Goal: Information Seeking & Learning: Understand process/instructions

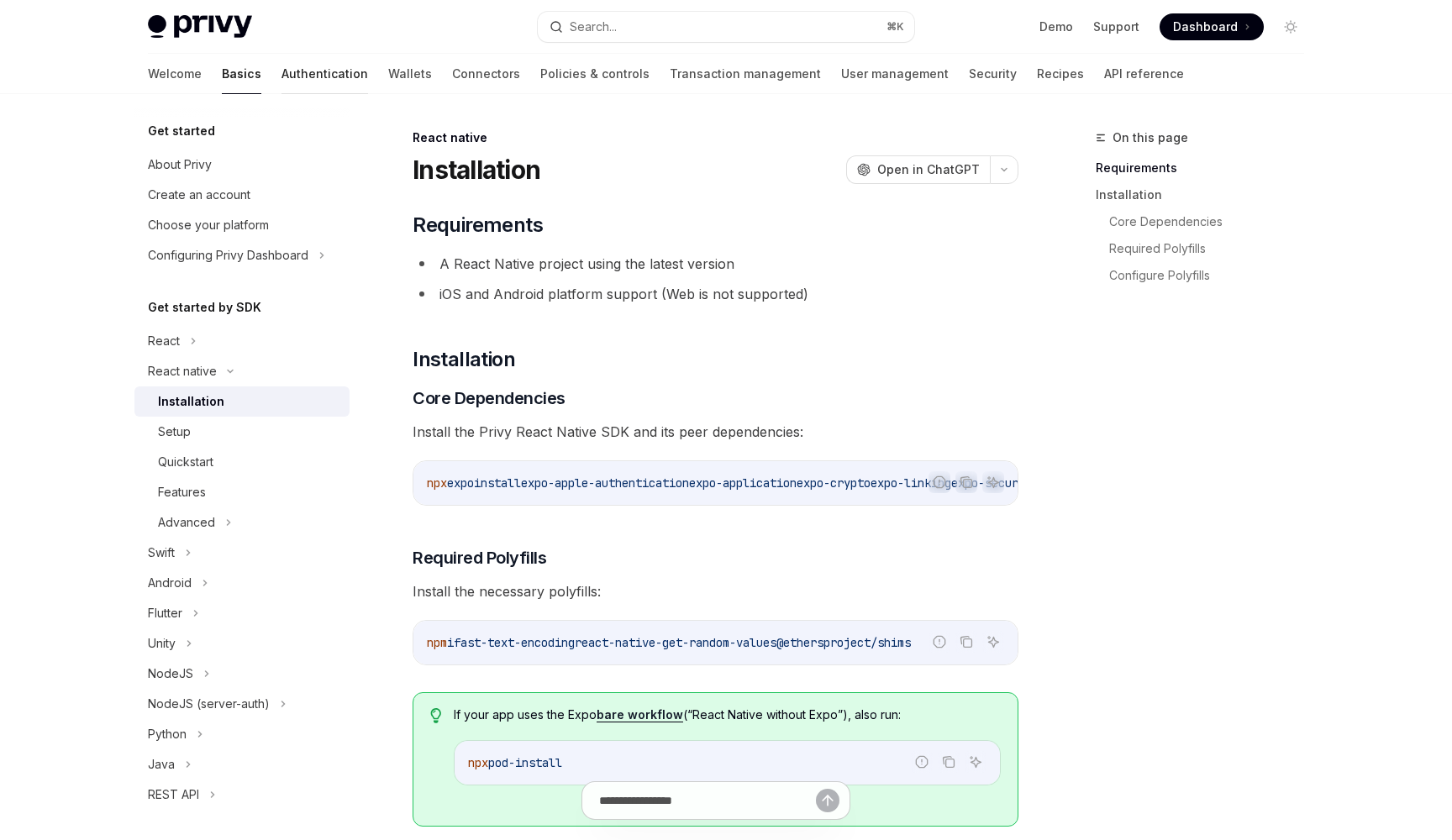
click at [282, 87] on link "Authentication" at bounding box center [325, 74] width 87 height 41
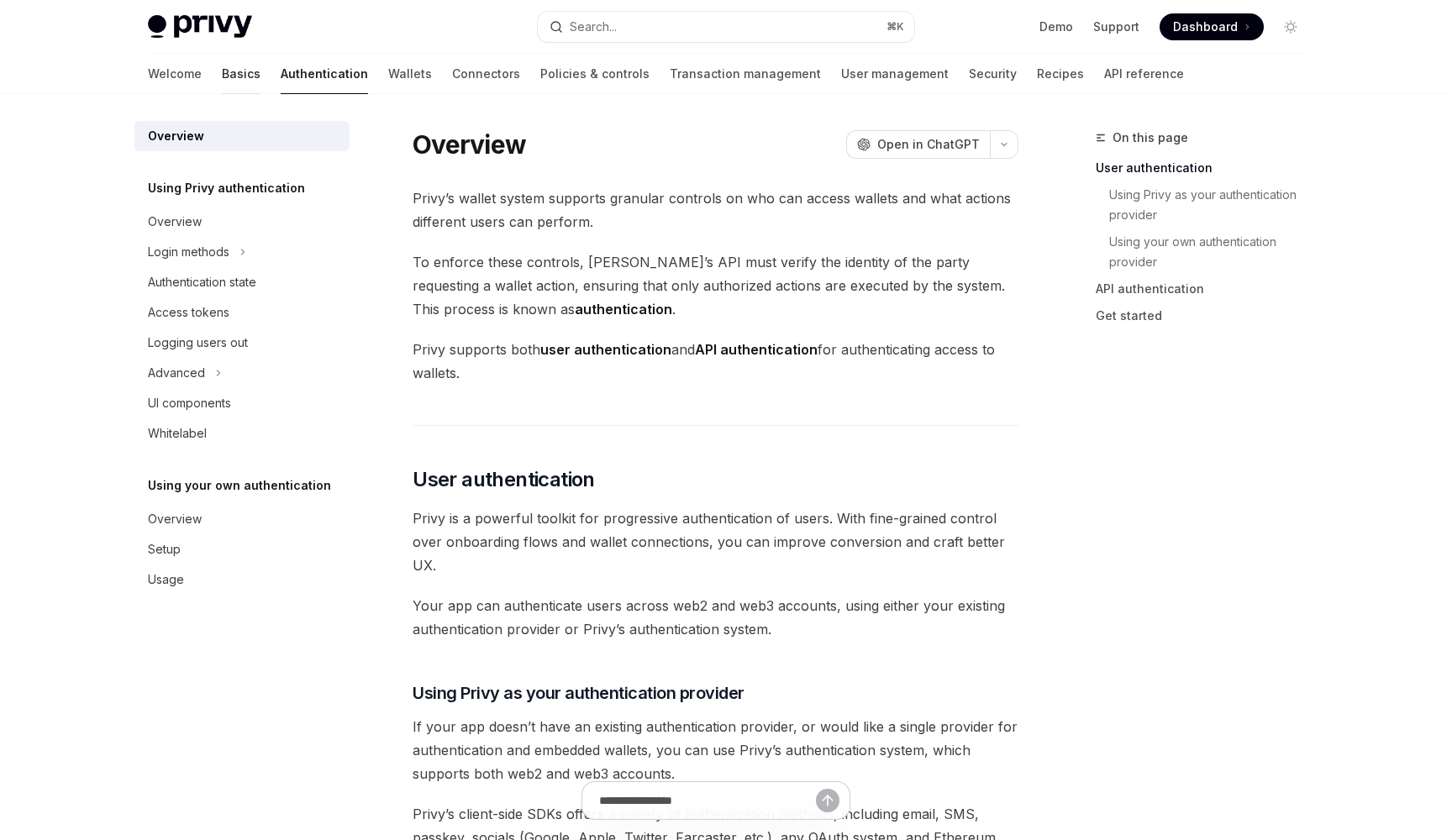
click at [222, 77] on link "Basics" at bounding box center [241, 74] width 39 height 41
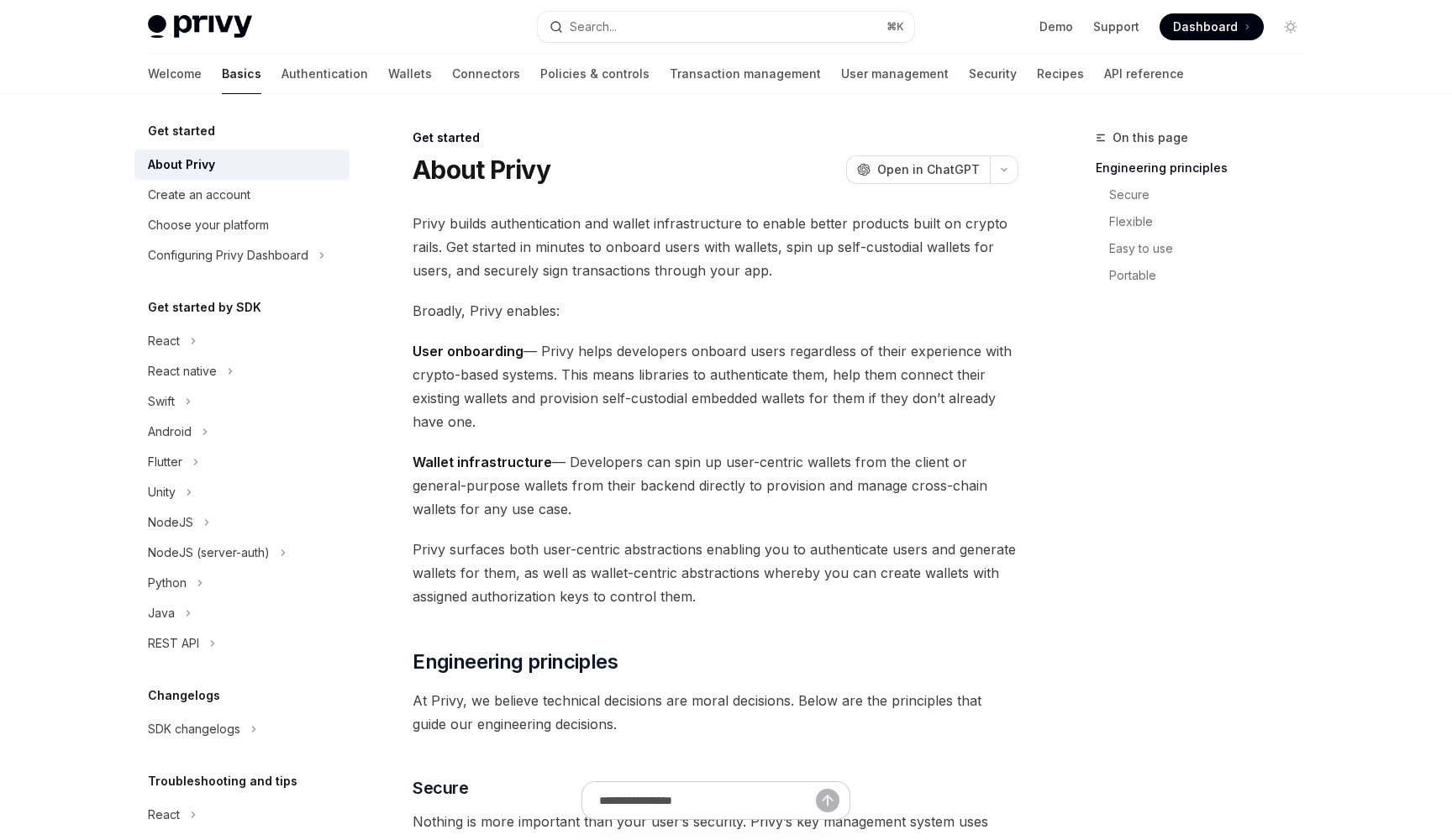
click at [189, 125] on h5 "Get started" at bounding box center [181, 131] width 67 height 20
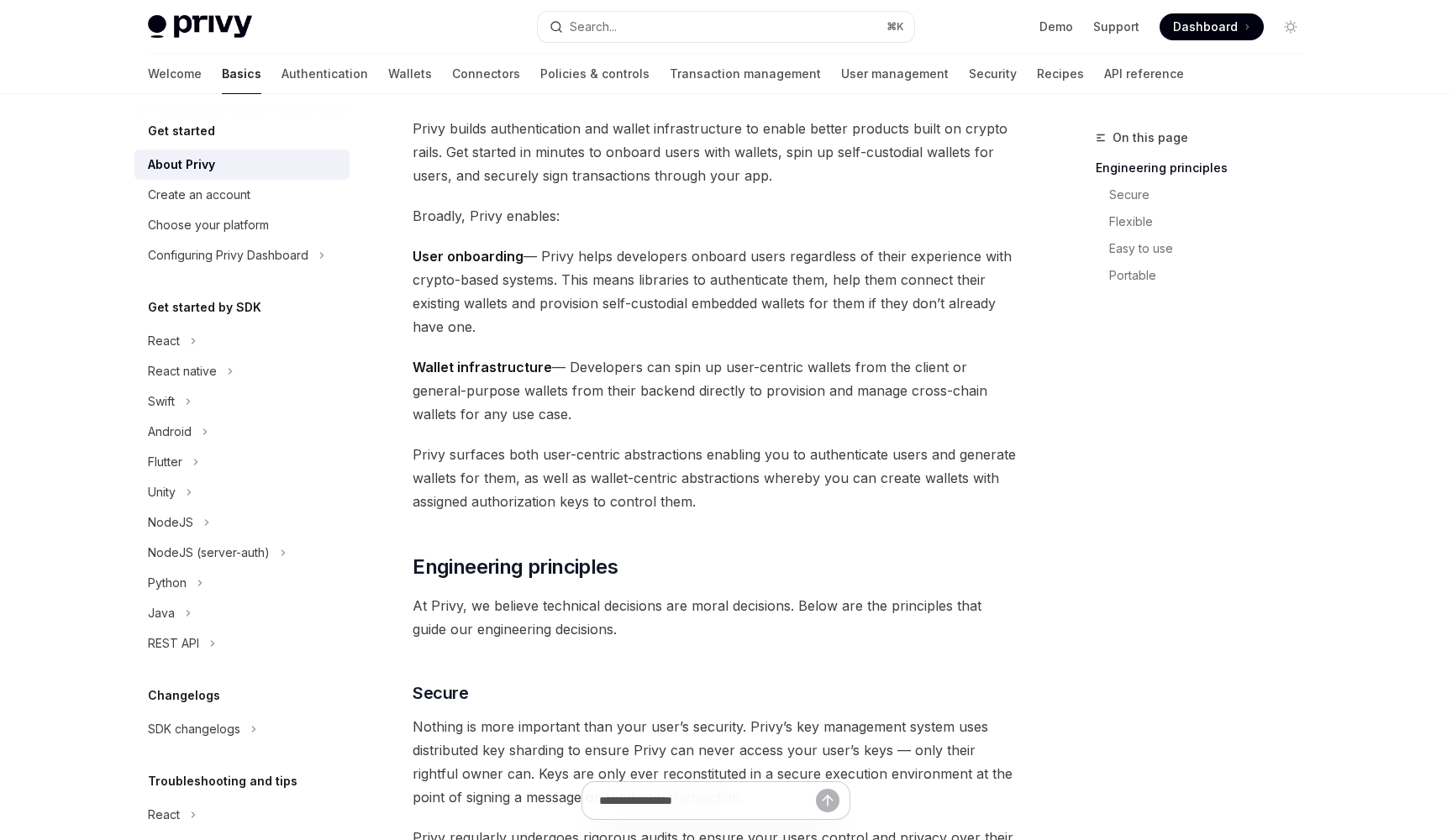
scroll to position [-1, 0]
drag, startPoint x: 394, startPoint y: 248, endPoint x: 1072, endPoint y: 347, distance: 685.2
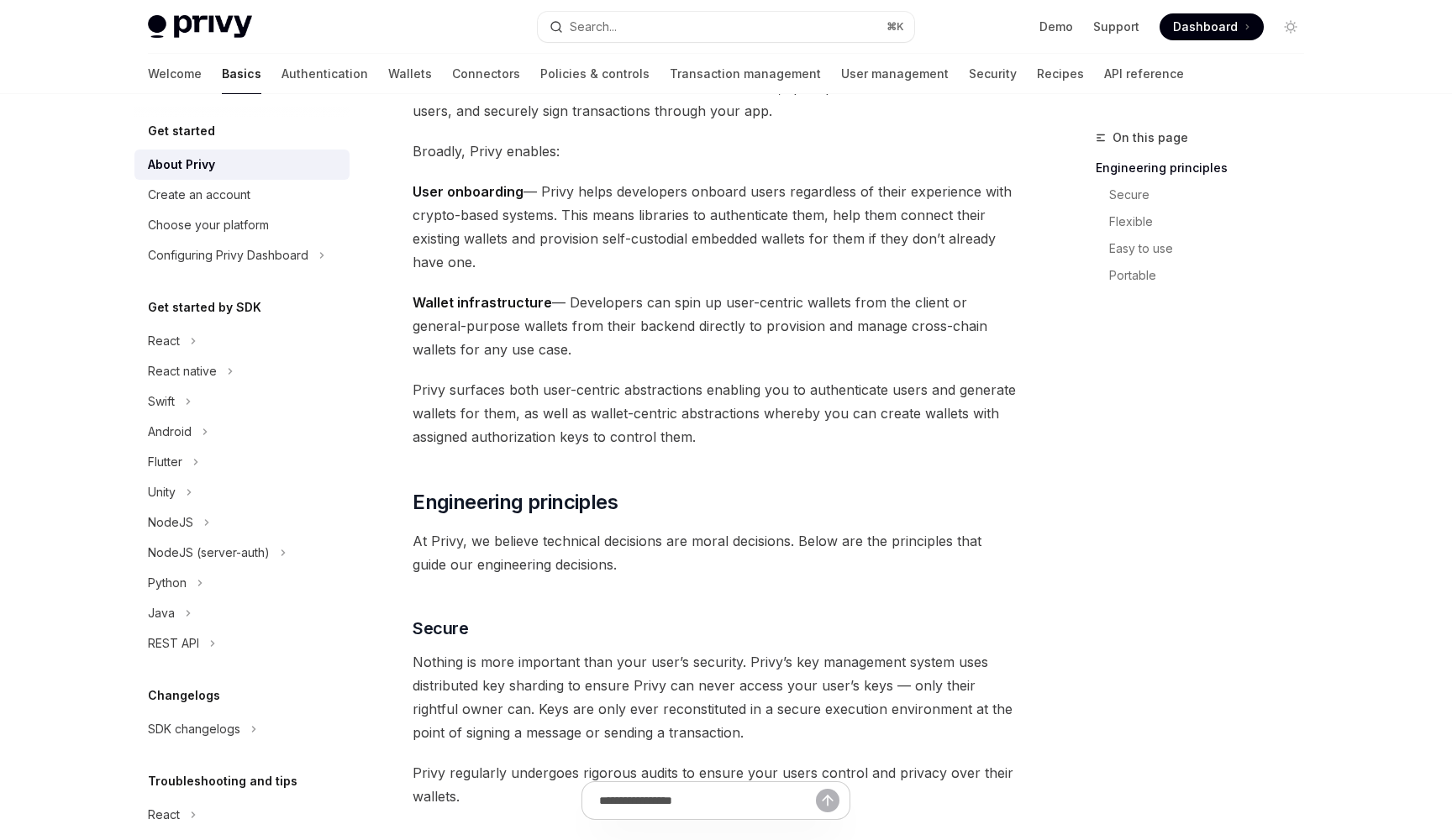
scroll to position [162, 0]
click at [634, 427] on span "Privy surfaces both user-centric abstractions enabling you to authenticate user…" at bounding box center [714, 410] width 605 height 70
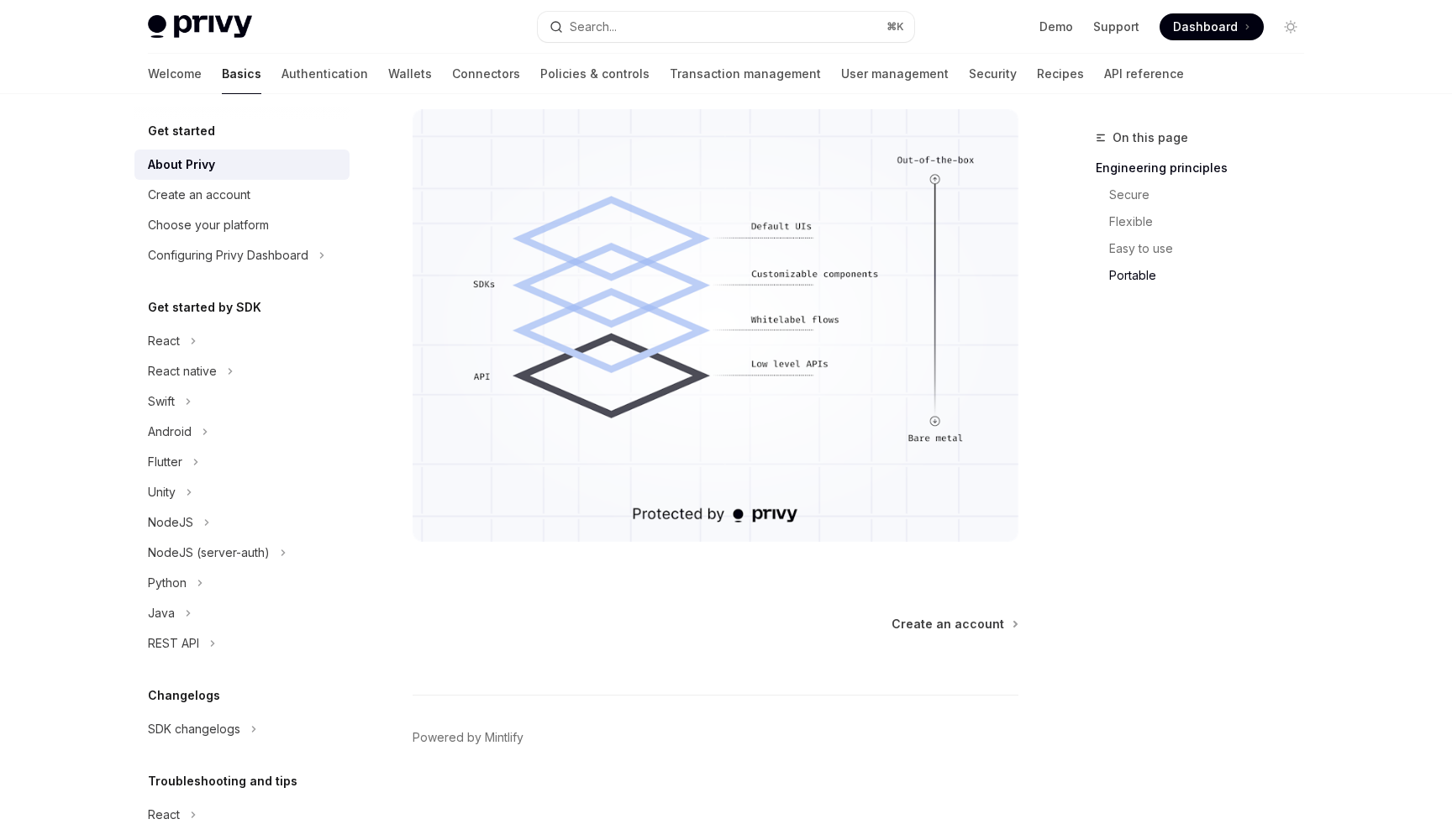
scroll to position [1337, 0]
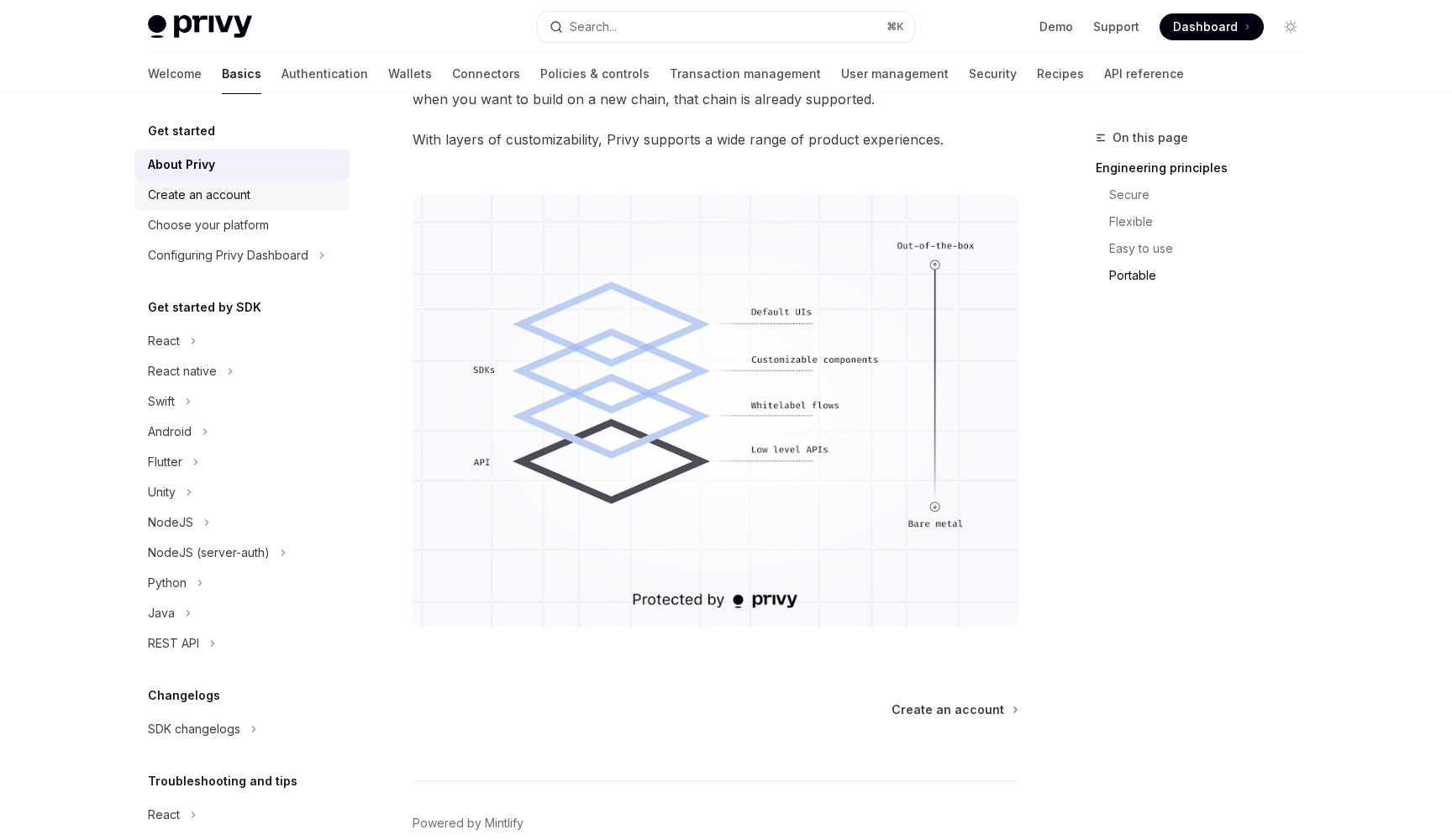
click at [208, 189] on div "Create an account" at bounding box center [199, 195] width 103 height 20
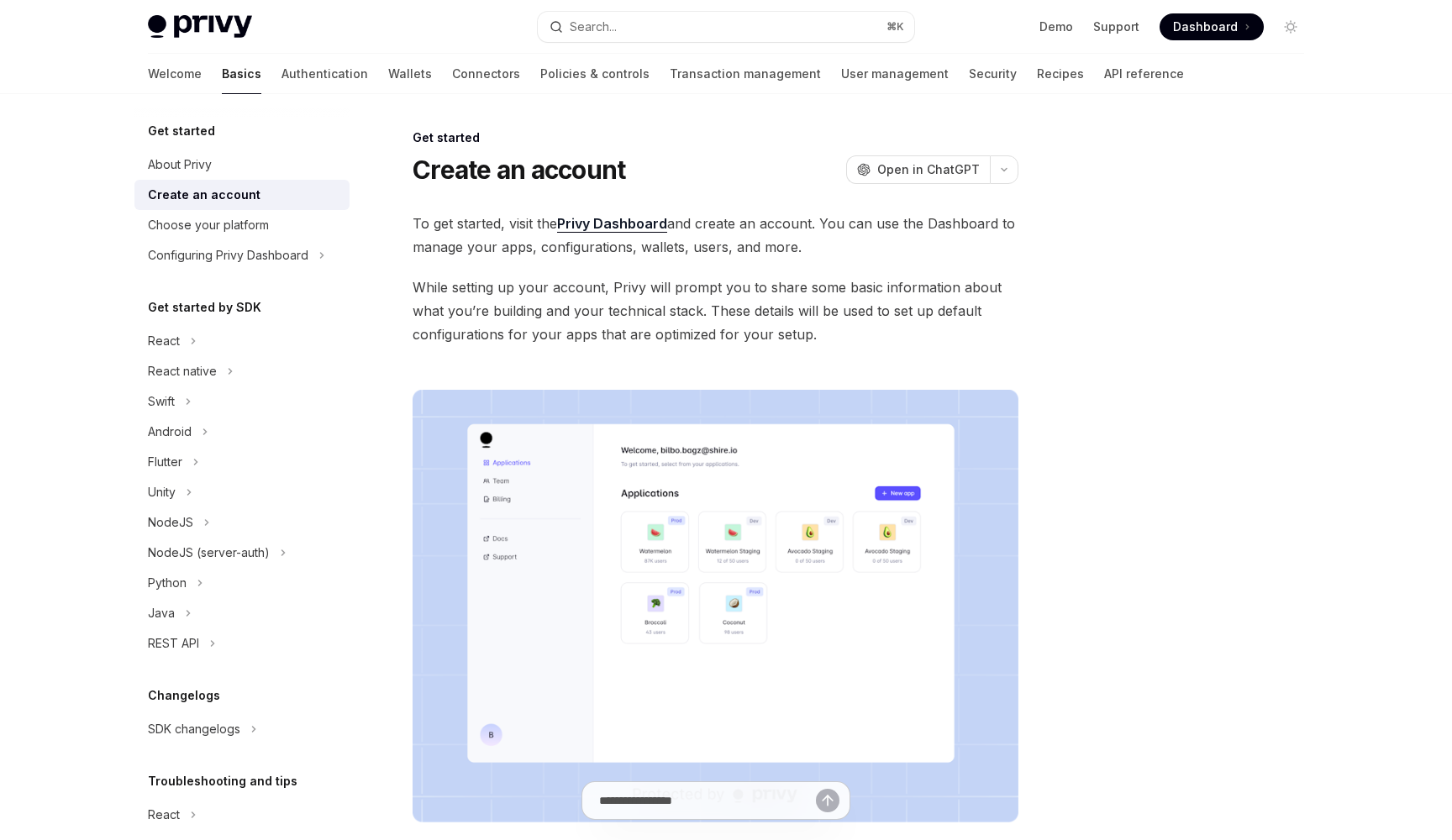
scroll to position [25, 0]
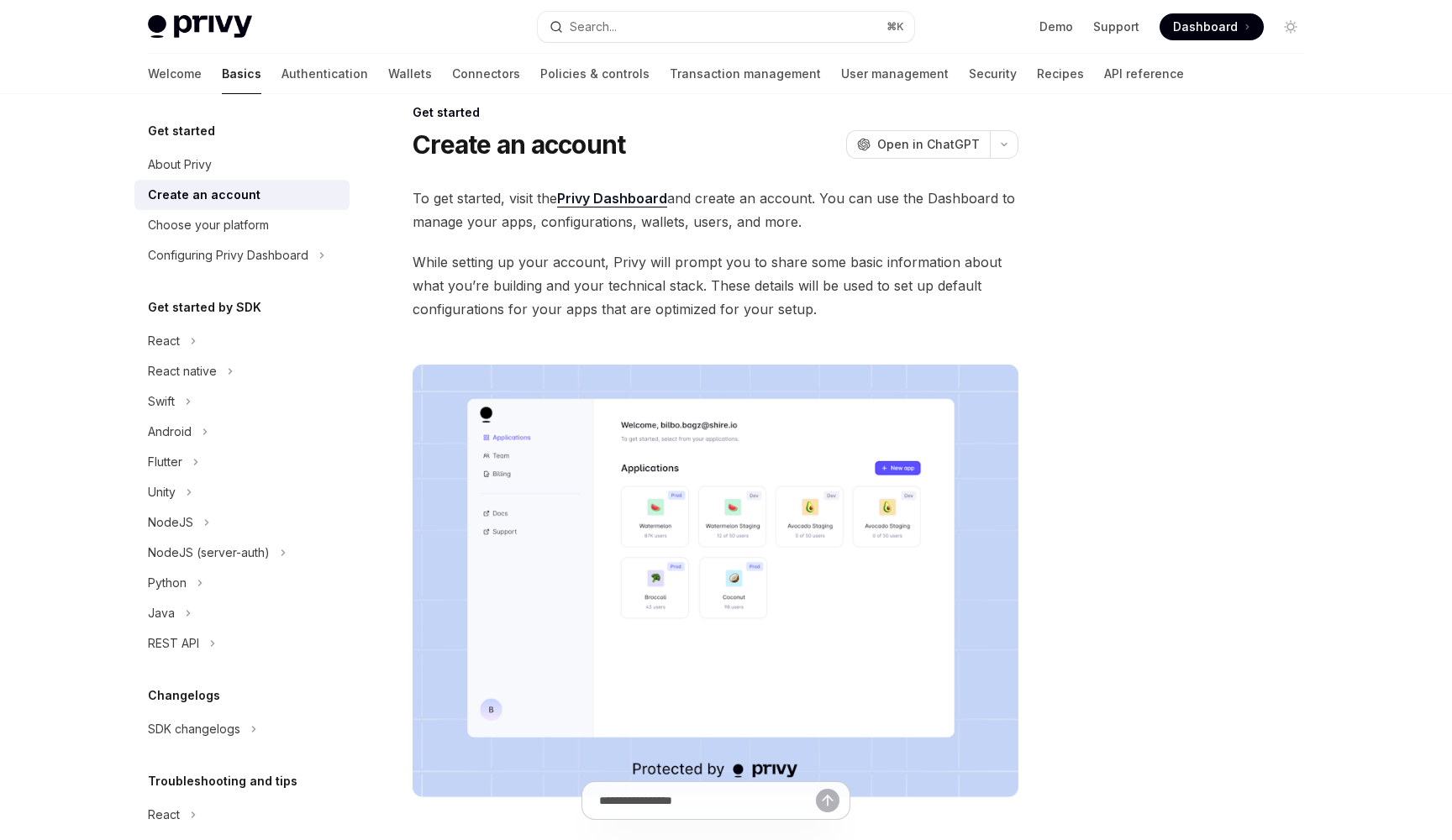
click at [1202, 26] on span "Dashboard" at bounding box center [1205, 27] width 65 height 17
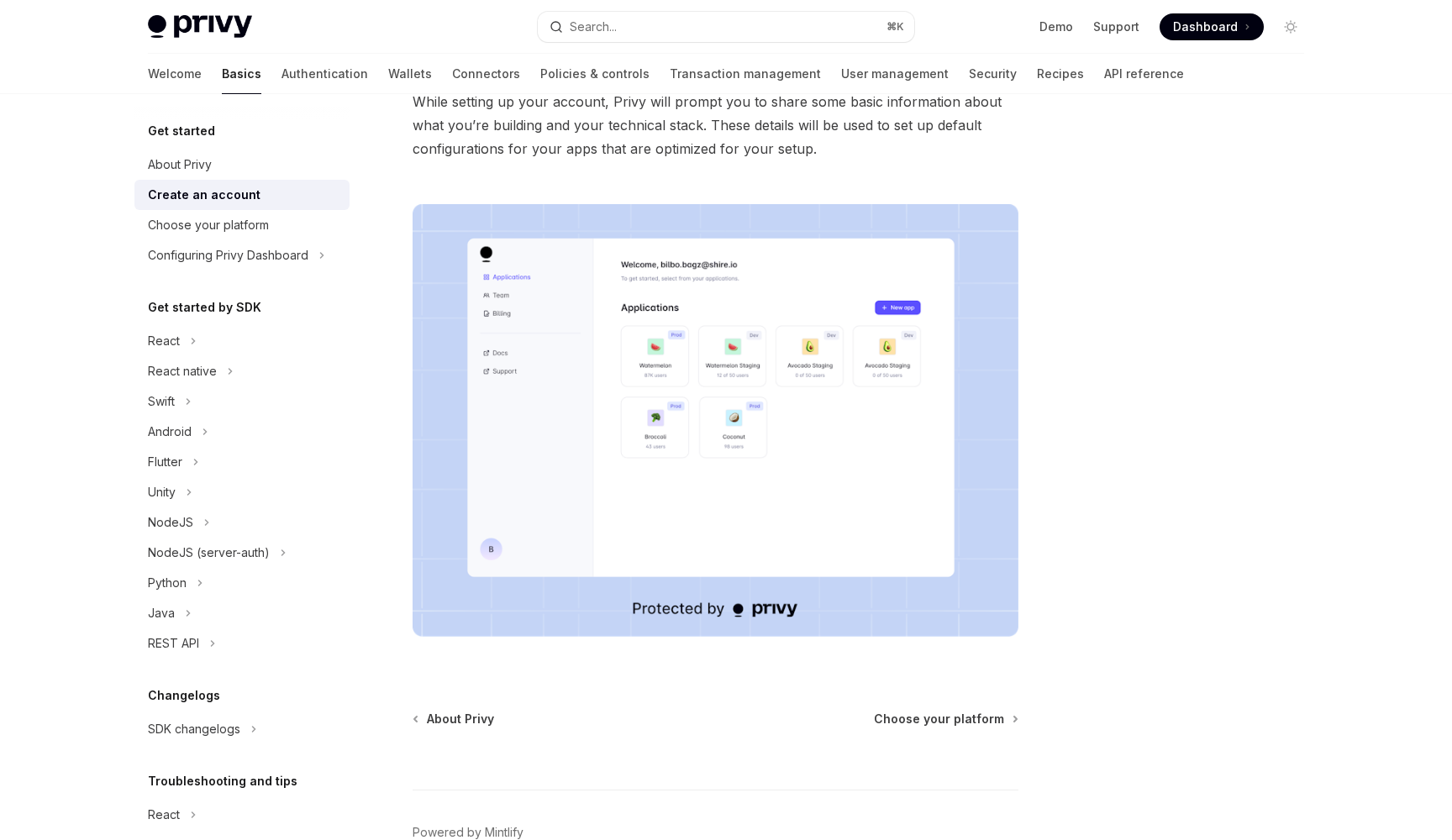
scroll to position [172, 0]
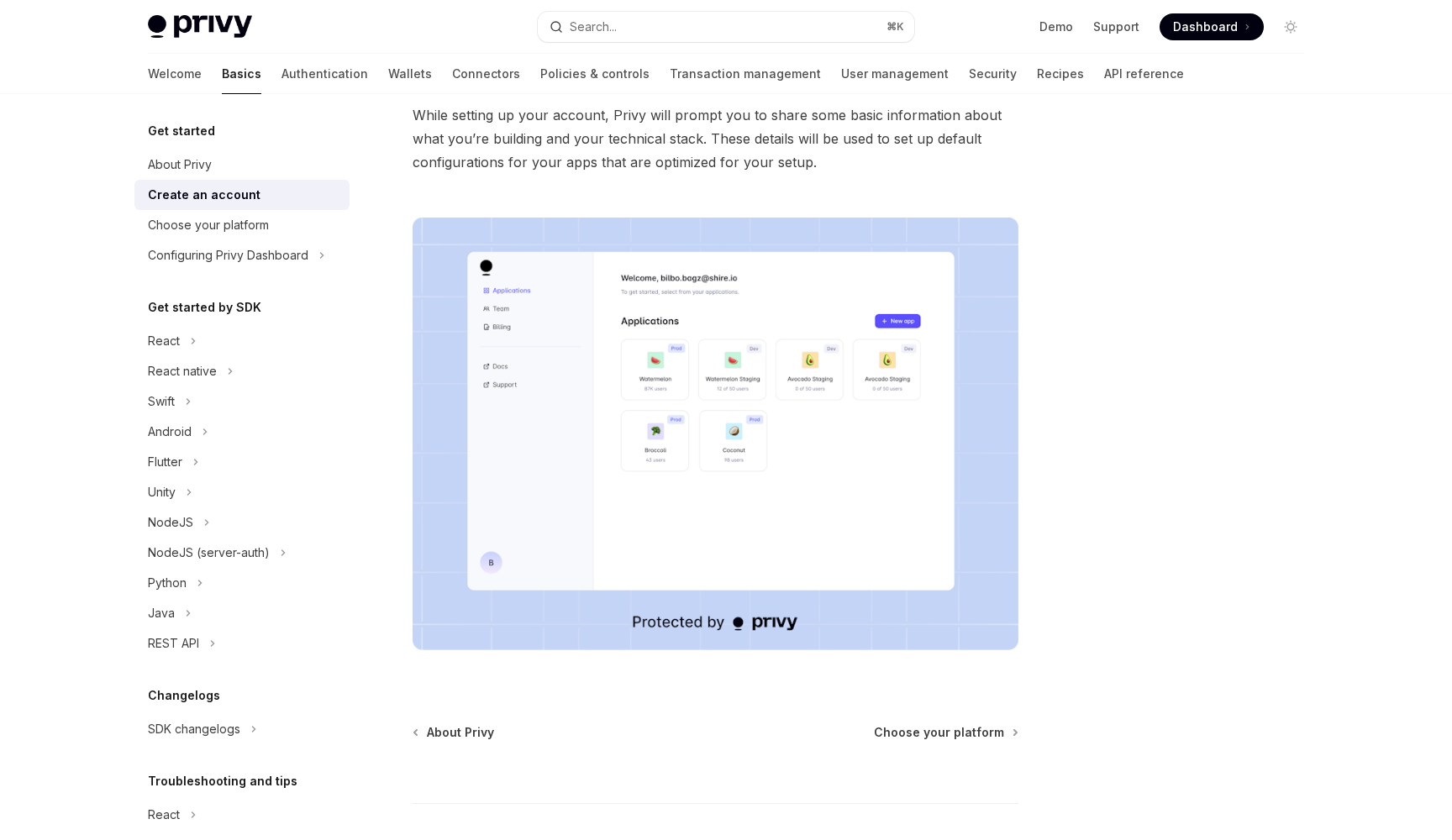
click at [603, 304] on img at bounding box center [714, 433] width 605 height 432
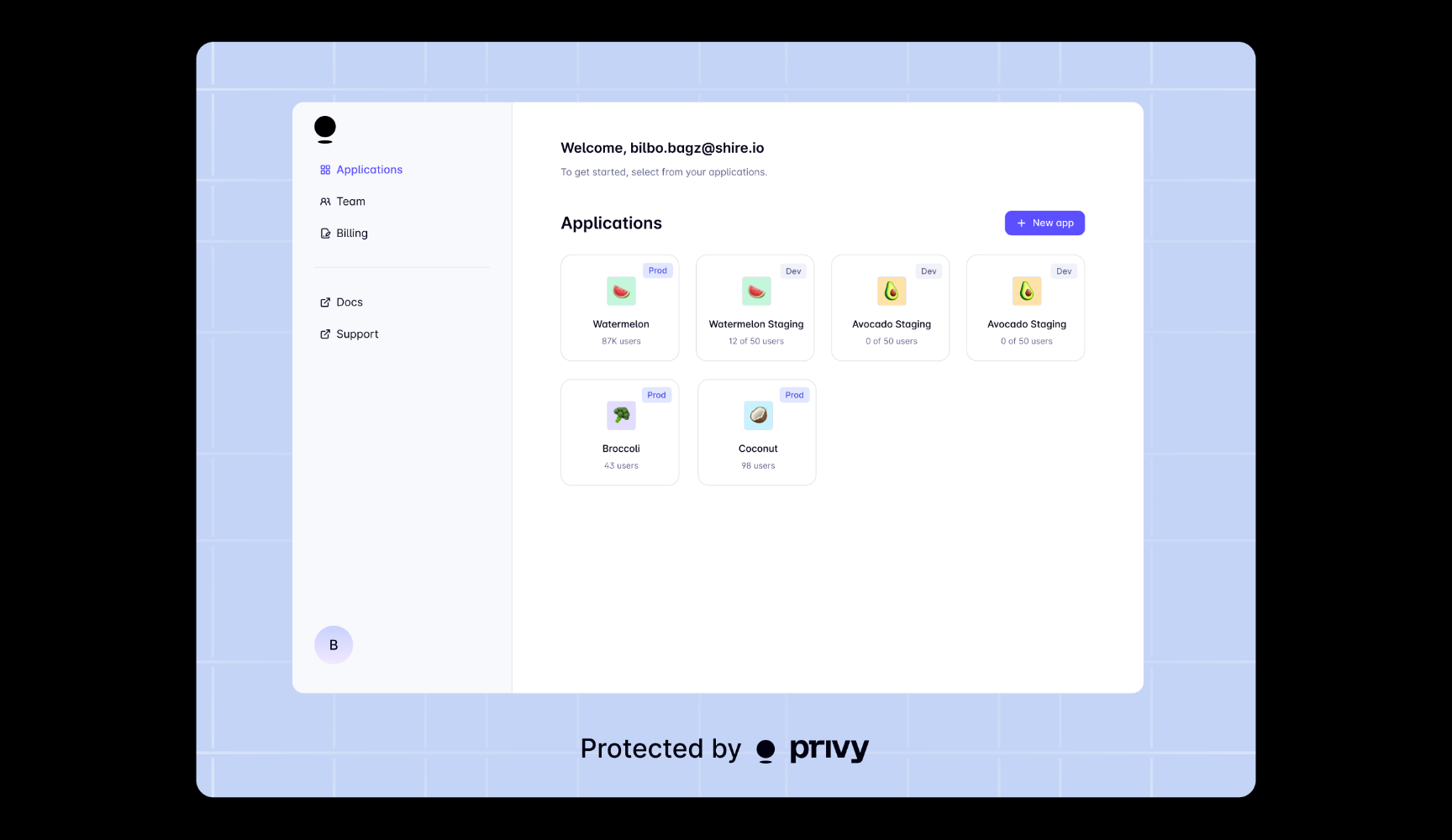
click at [1311, 341] on div at bounding box center [726, 420] width 1452 height 840
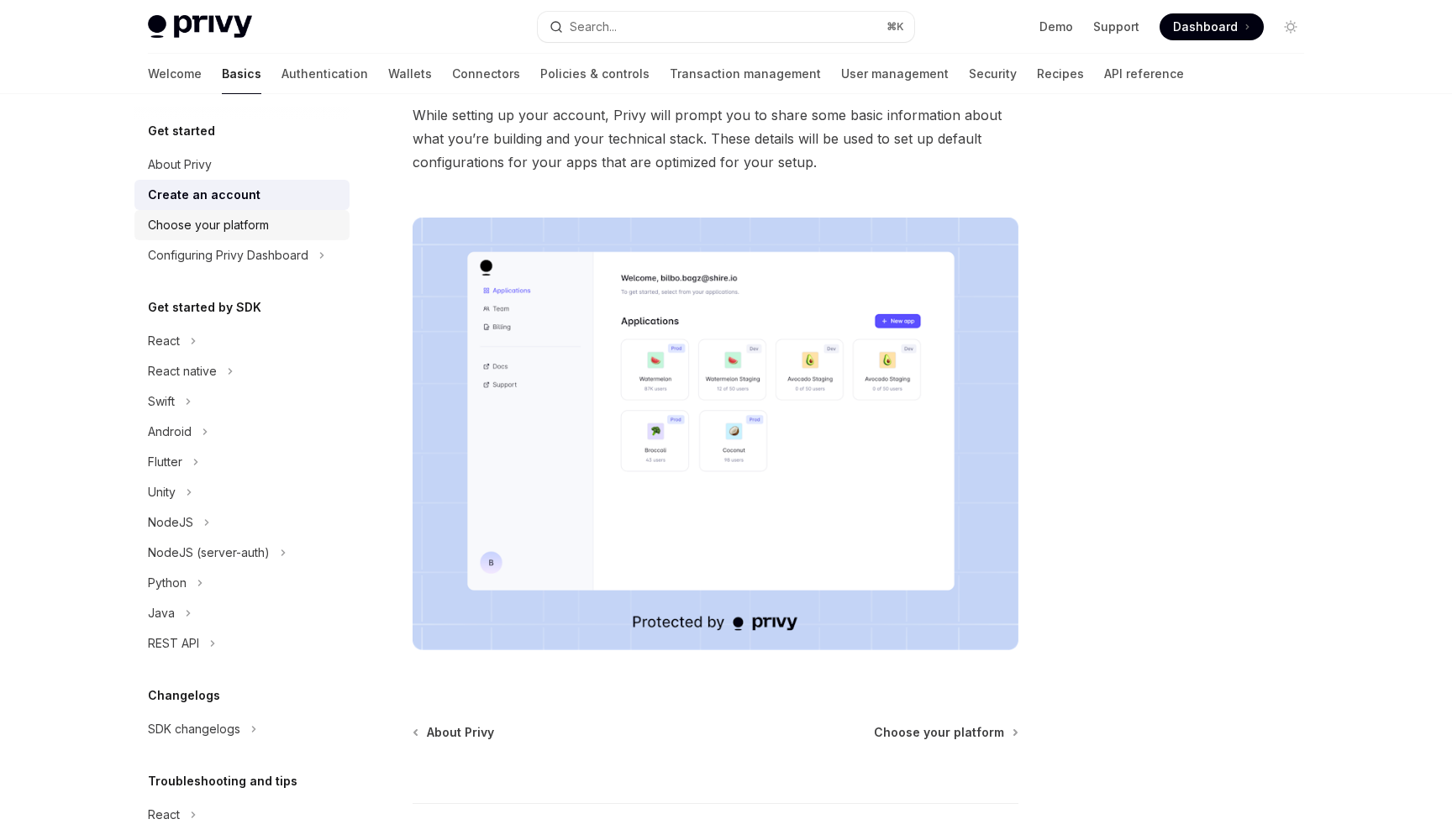
click at [238, 227] on div "Choose your platform" at bounding box center [208, 225] width 121 height 20
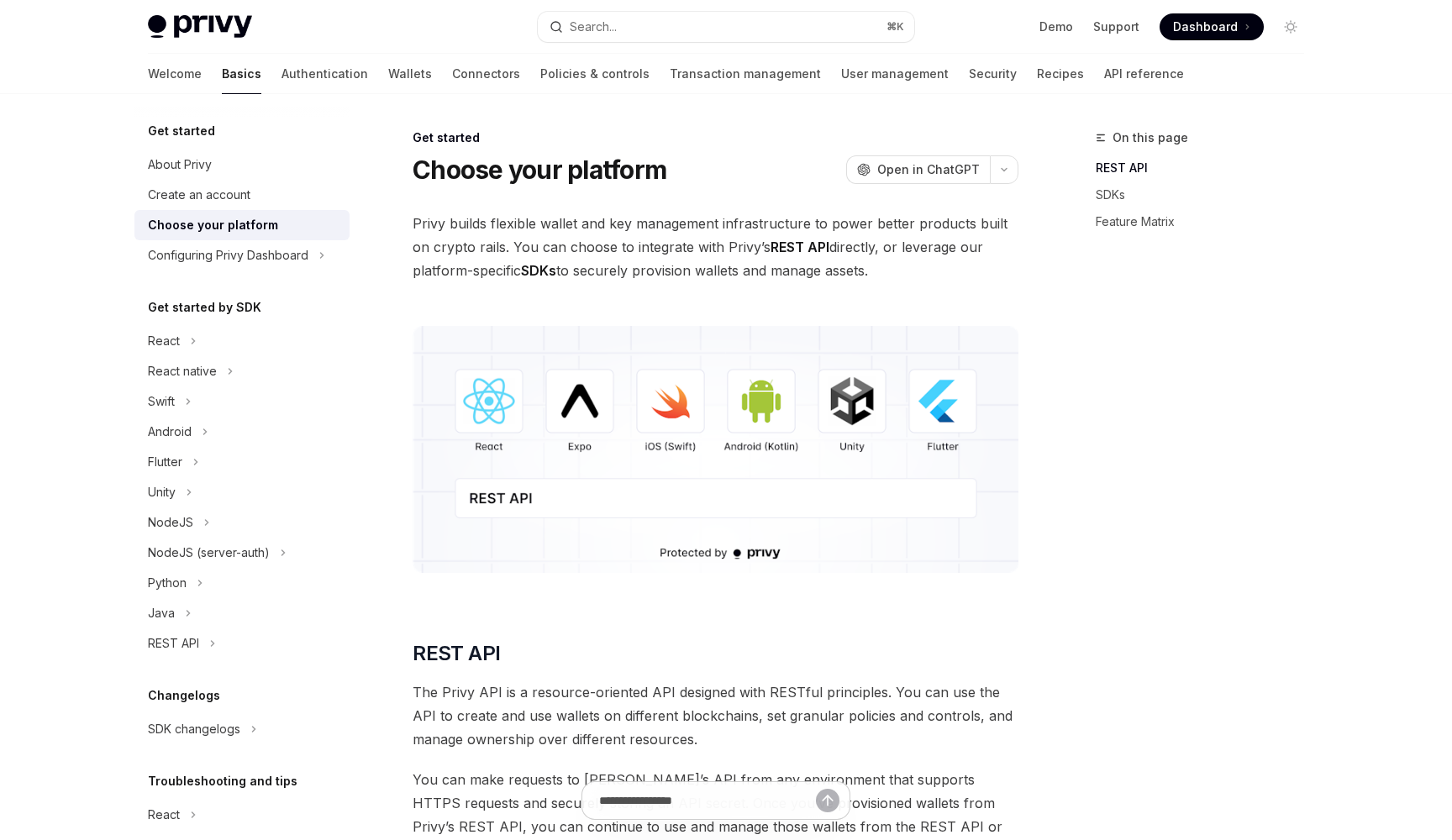
click at [571, 504] on img at bounding box center [714, 449] width 605 height 247
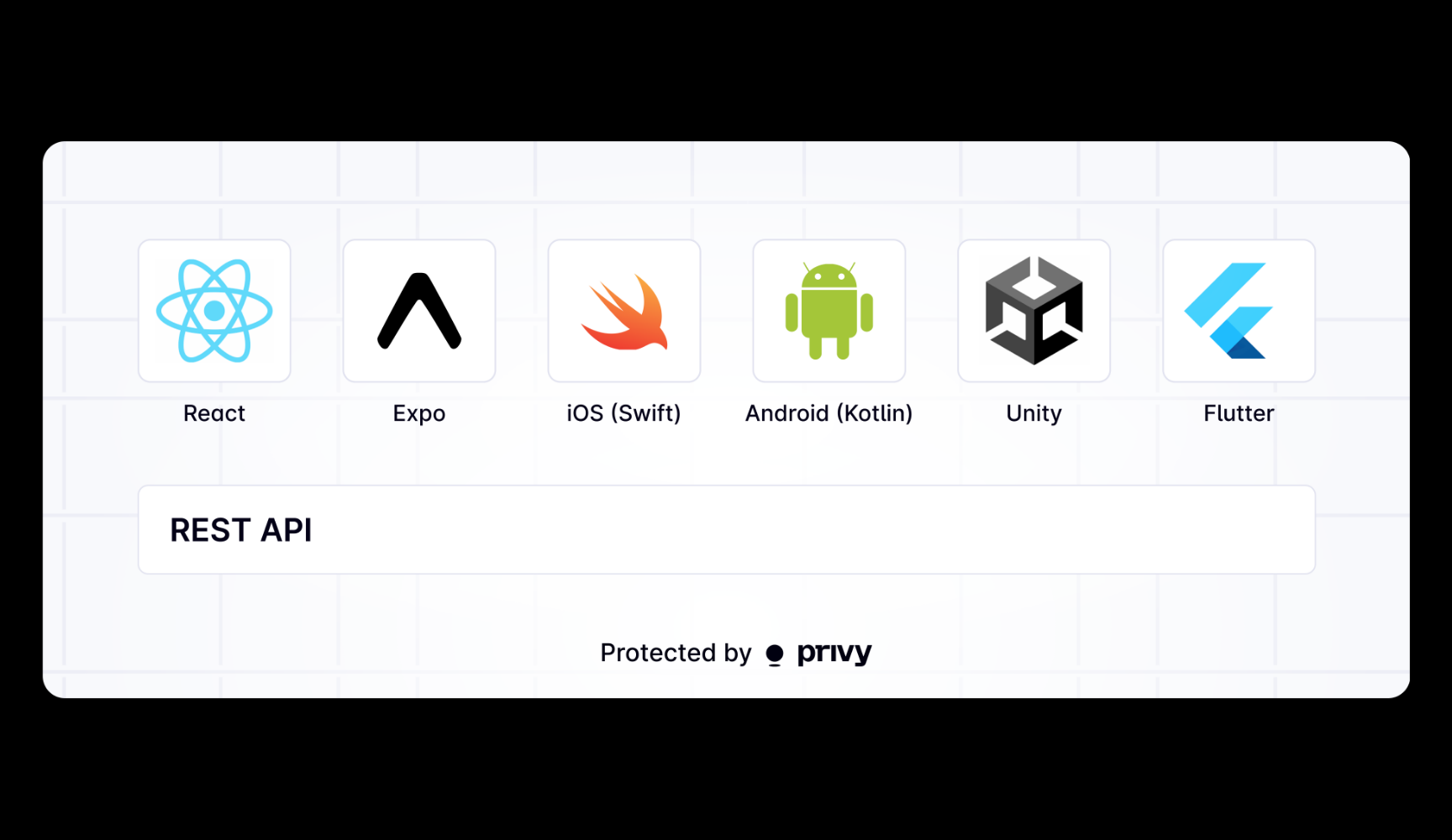
click at [518, 778] on div at bounding box center [726, 420] width 1452 height 840
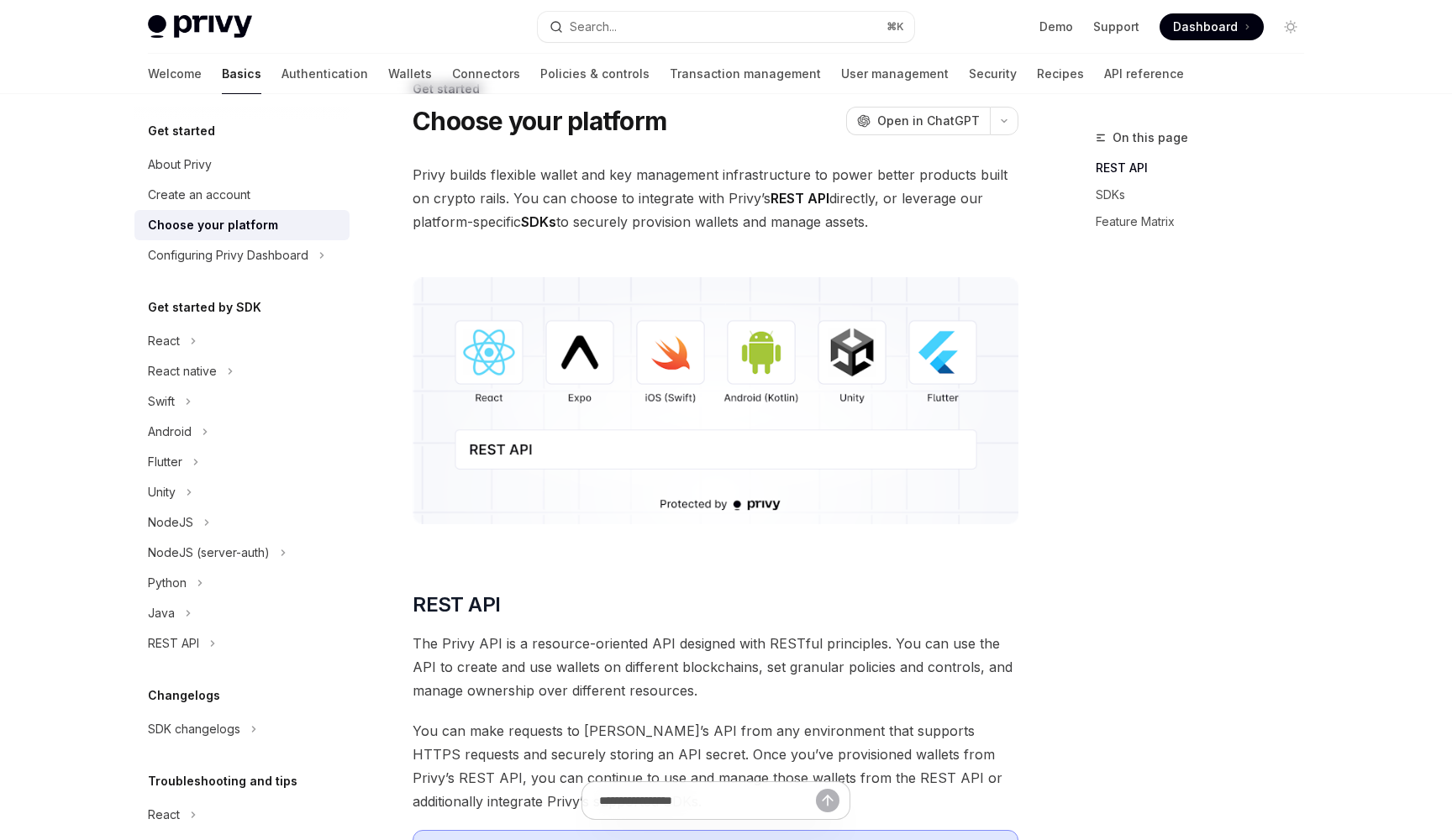
scroll to position [52, 0]
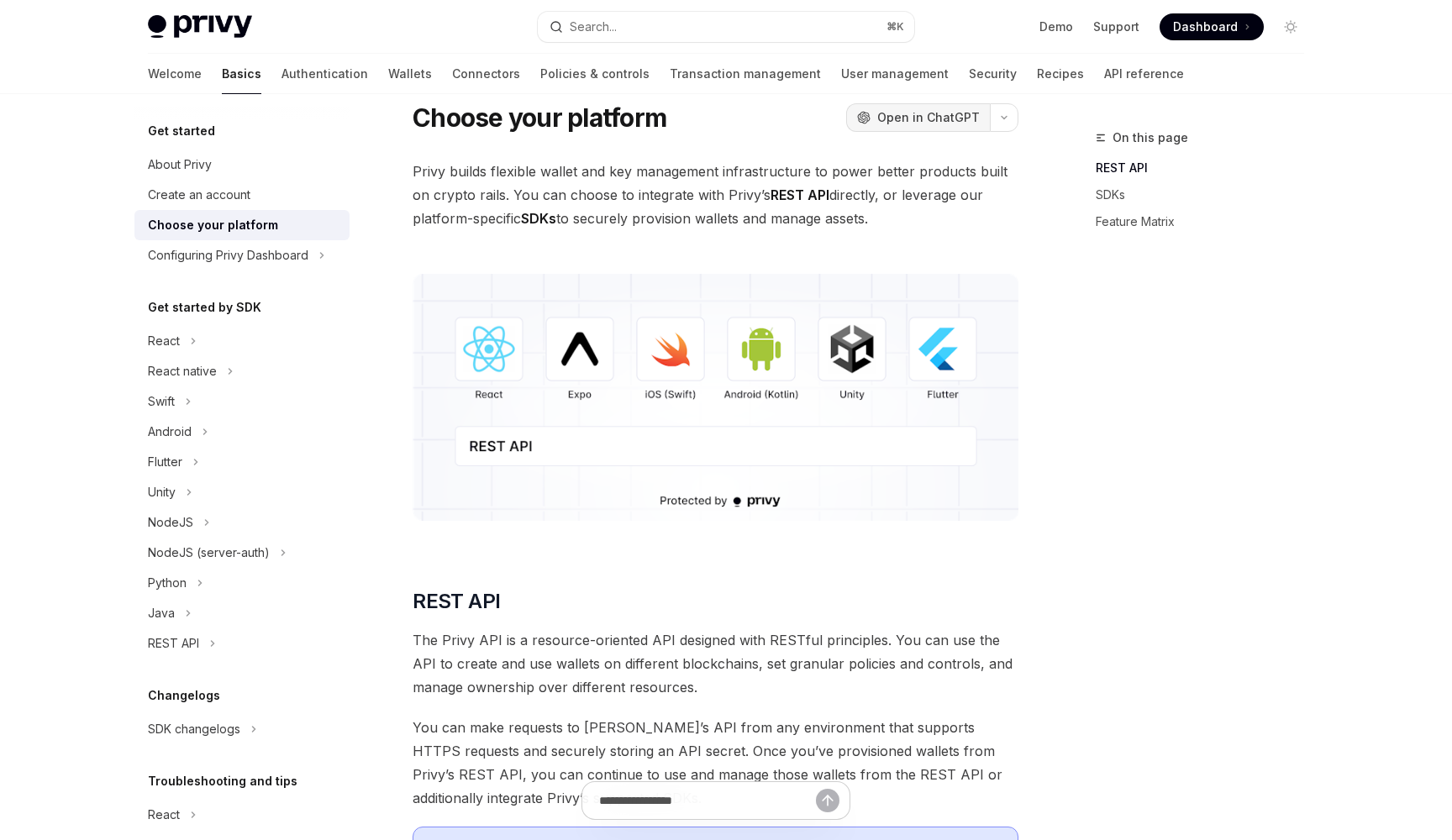
click at [892, 116] on span "Open in ChatGPT" at bounding box center [928, 117] width 103 height 17
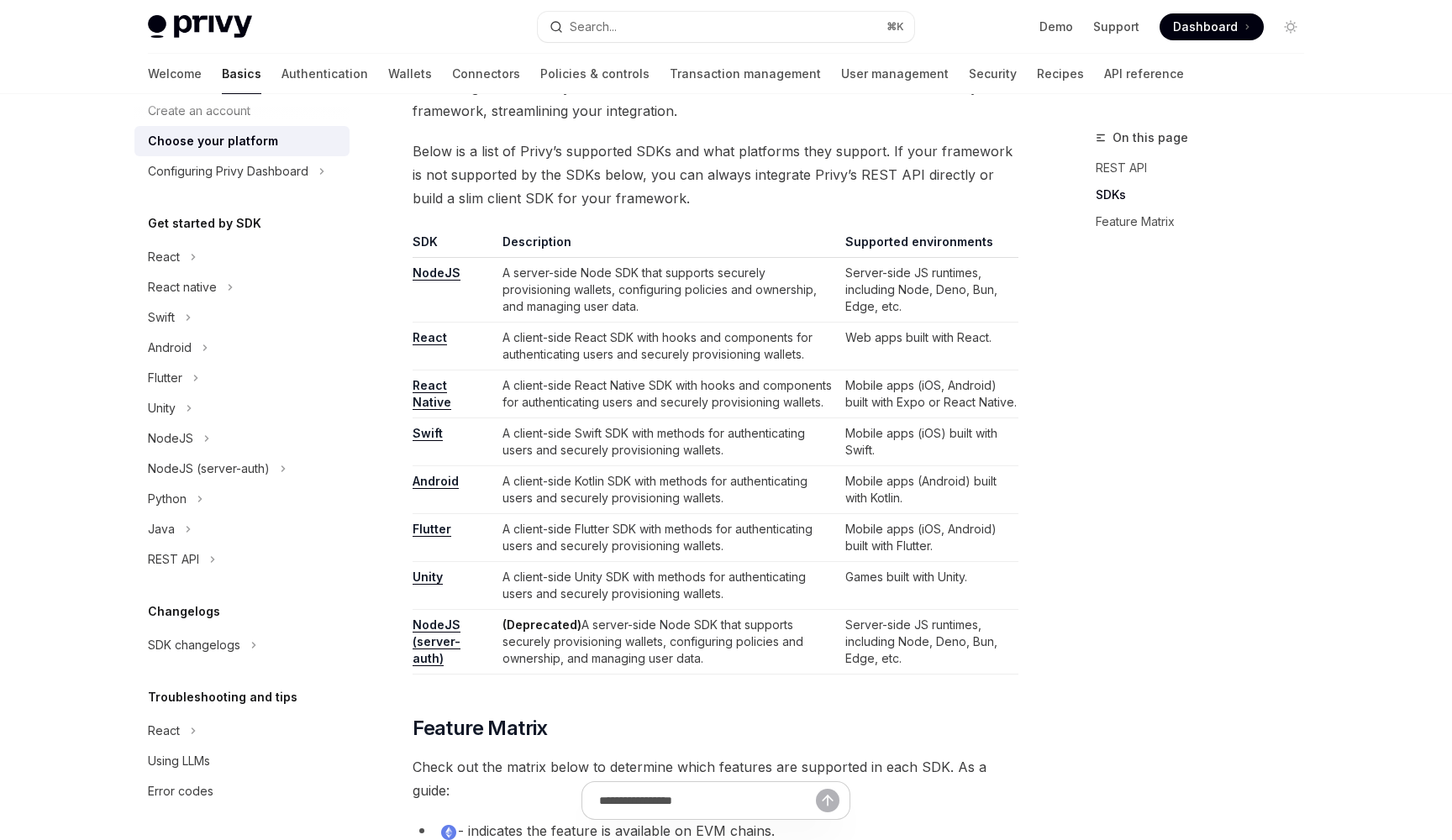
scroll to position [969, 0]
click at [421, 585] on link "Unity" at bounding box center [427, 577] width 31 height 15
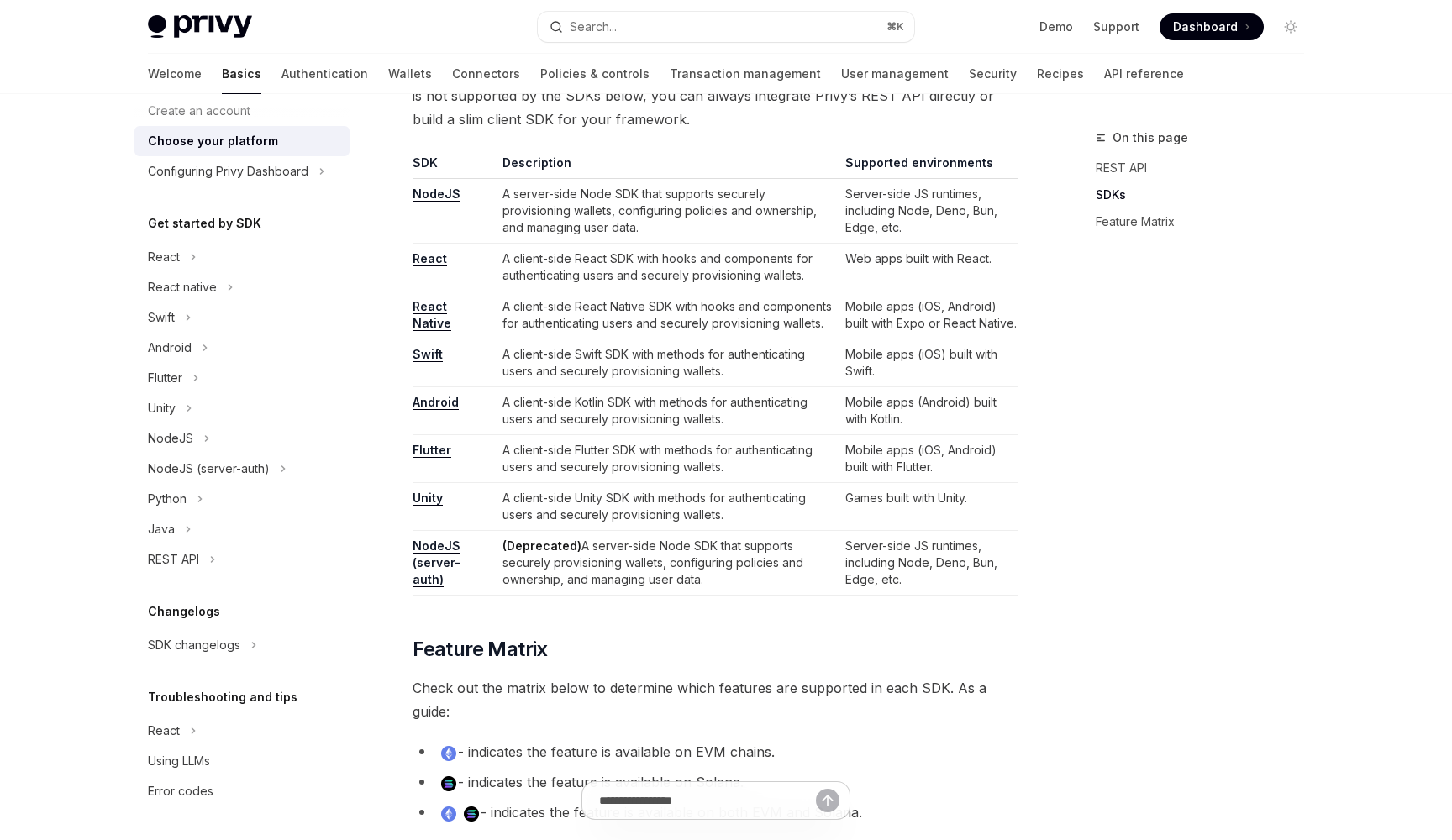
scroll to position [1045, 0]
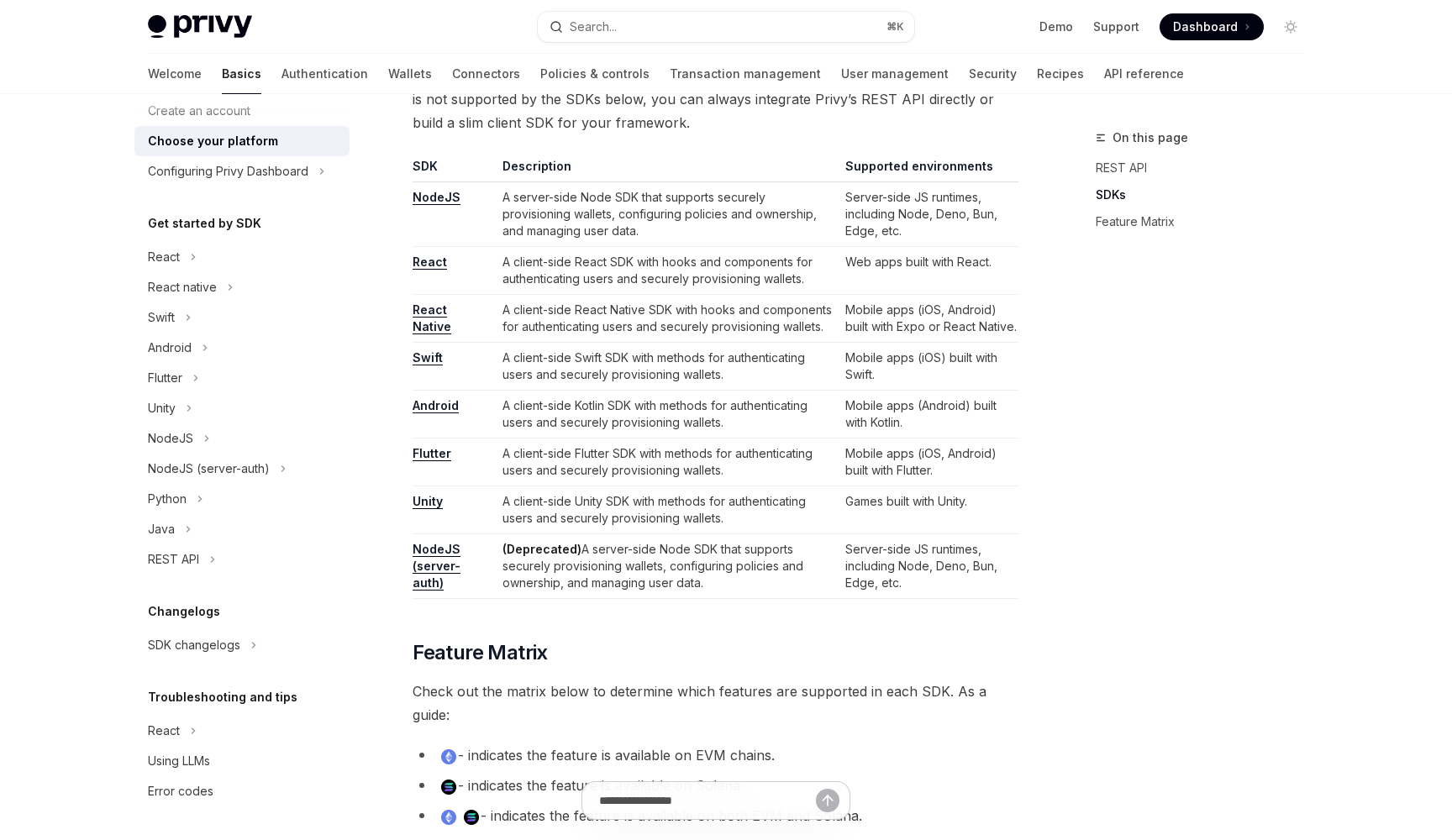
click at [435, 509] on link "Unity" at bounding box center [427, 502] width 31 height 15
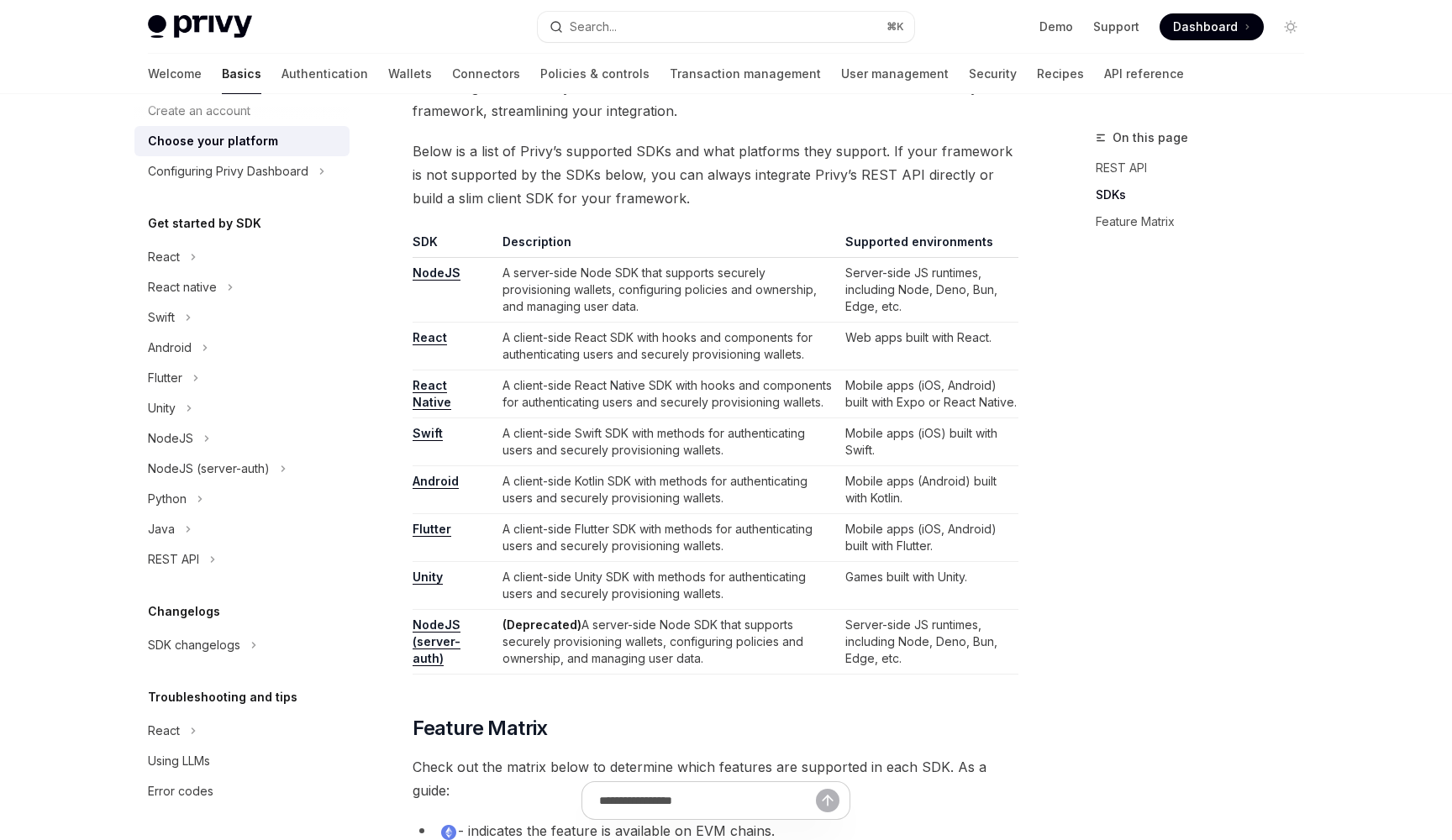
scroll to position [968, 0]
click at [427, 404] on link "React Native" at bounding box center [432, 395] width 39 height 32
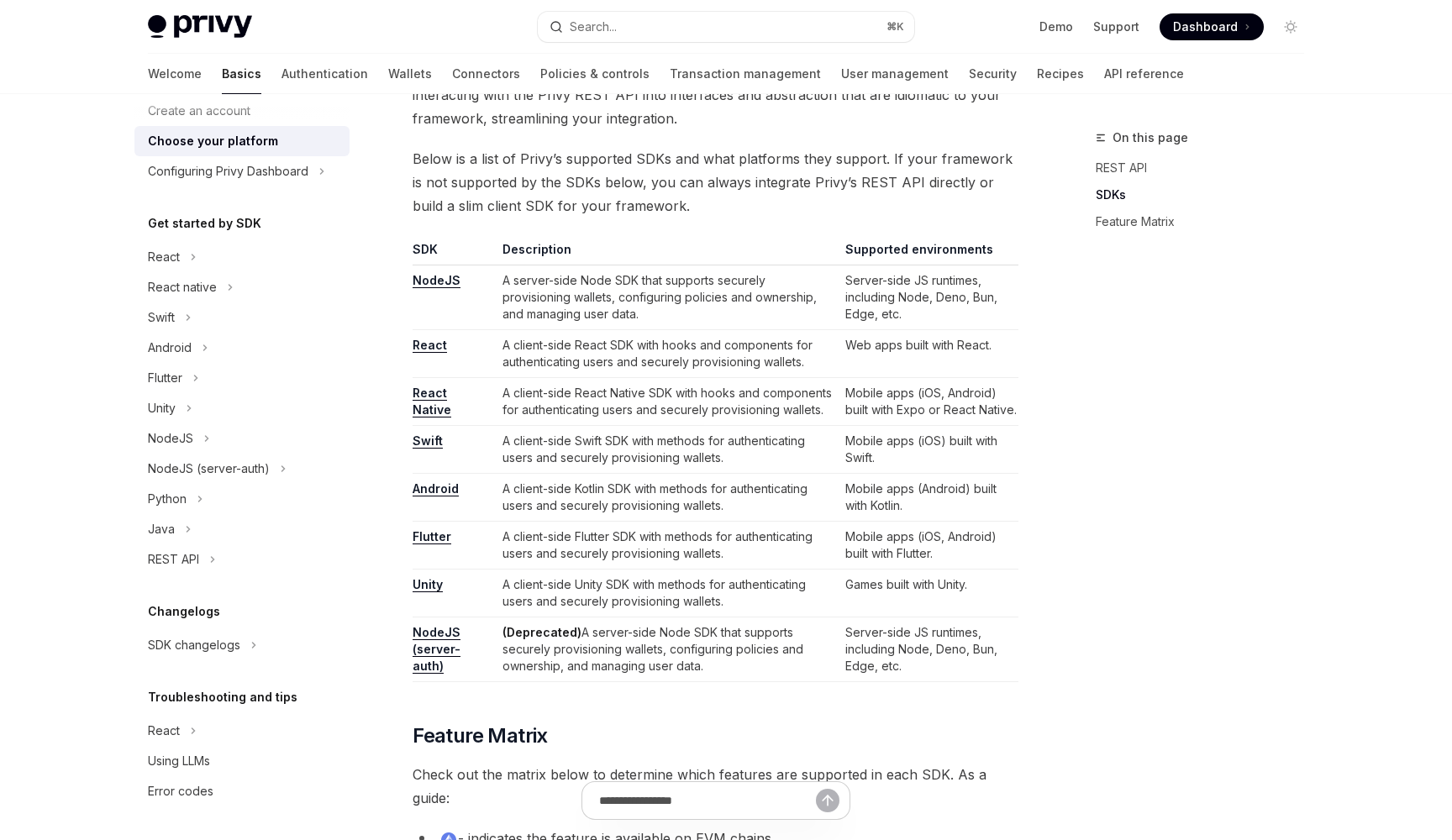
scroll to position [976, 0]
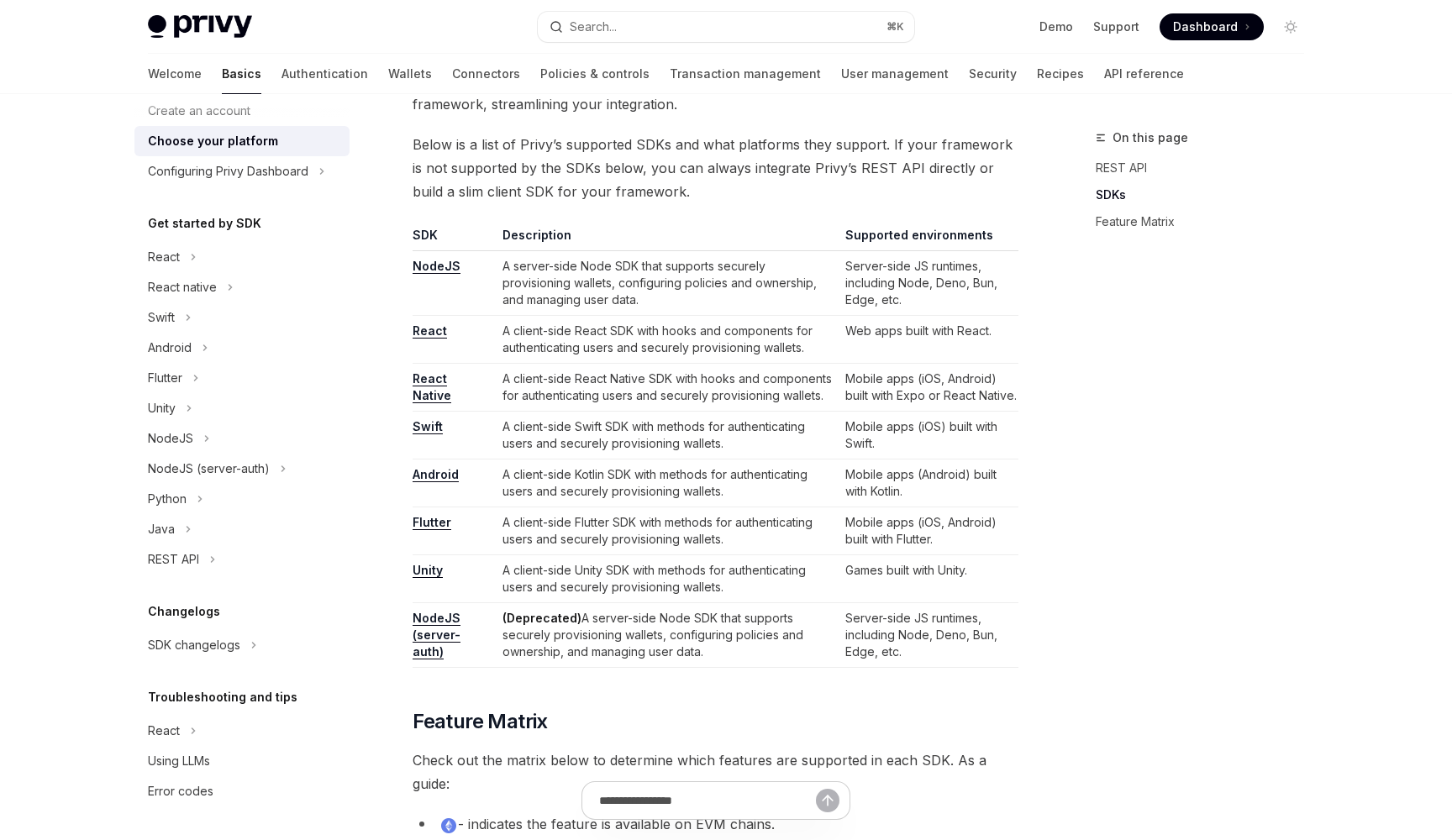
click at [430, 392] on link "React Native" at bounding box center [432, 387] width 39 height 32
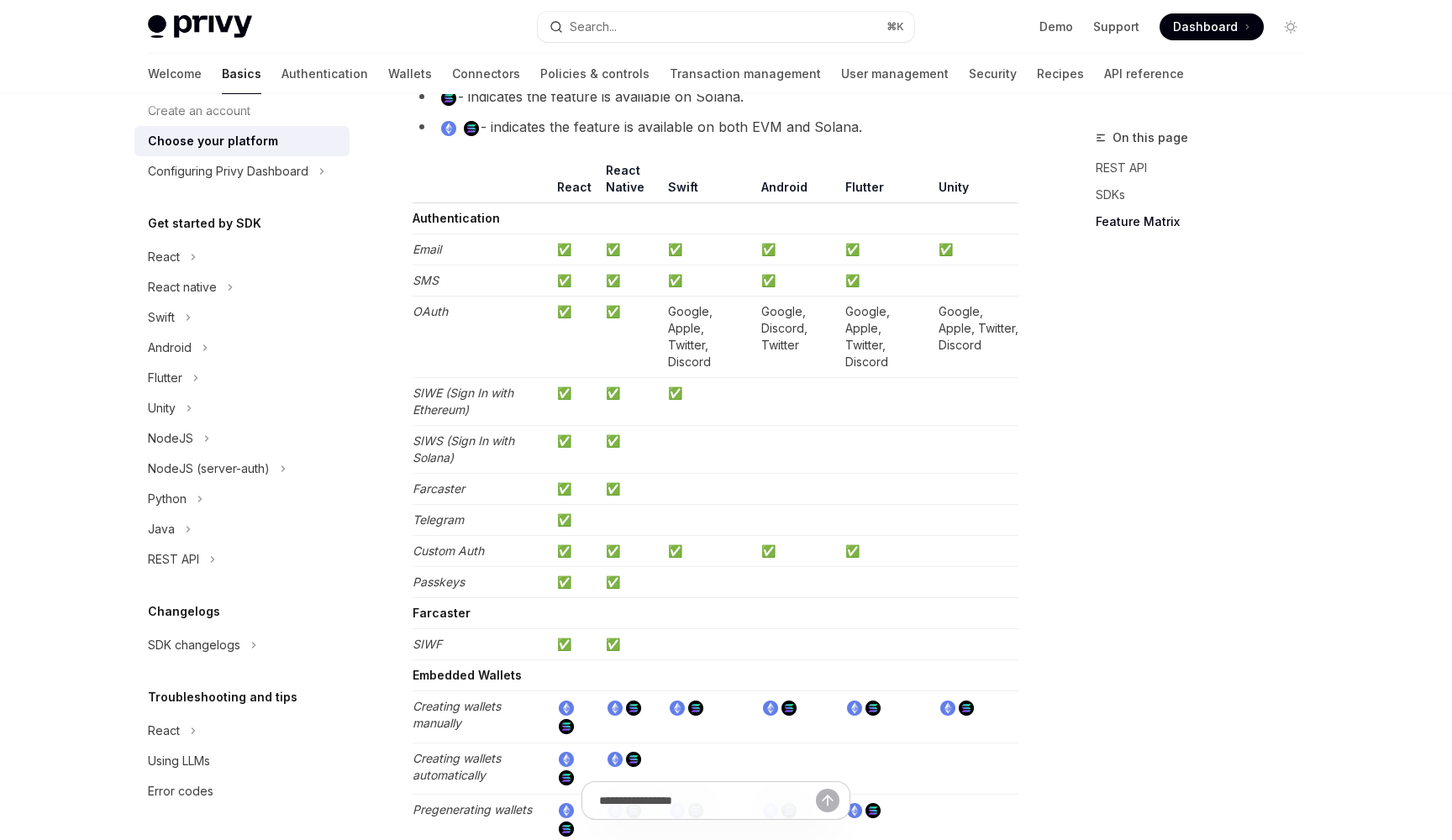
scroll to position [1687, 0]
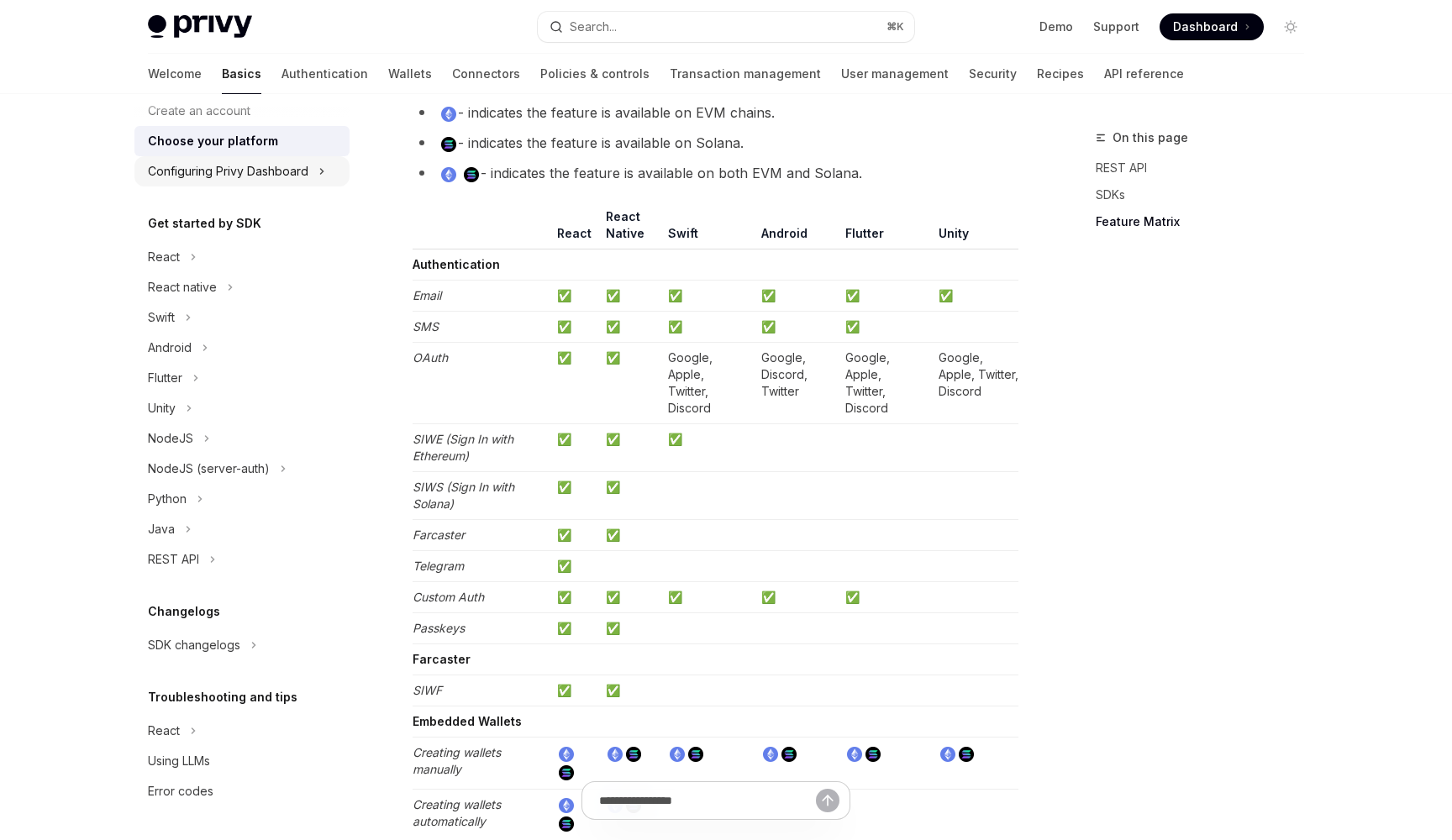
click at [293, 173] on div "Configuring Privy Dashboard" at bounding box center [228, 172] width 161 height 20
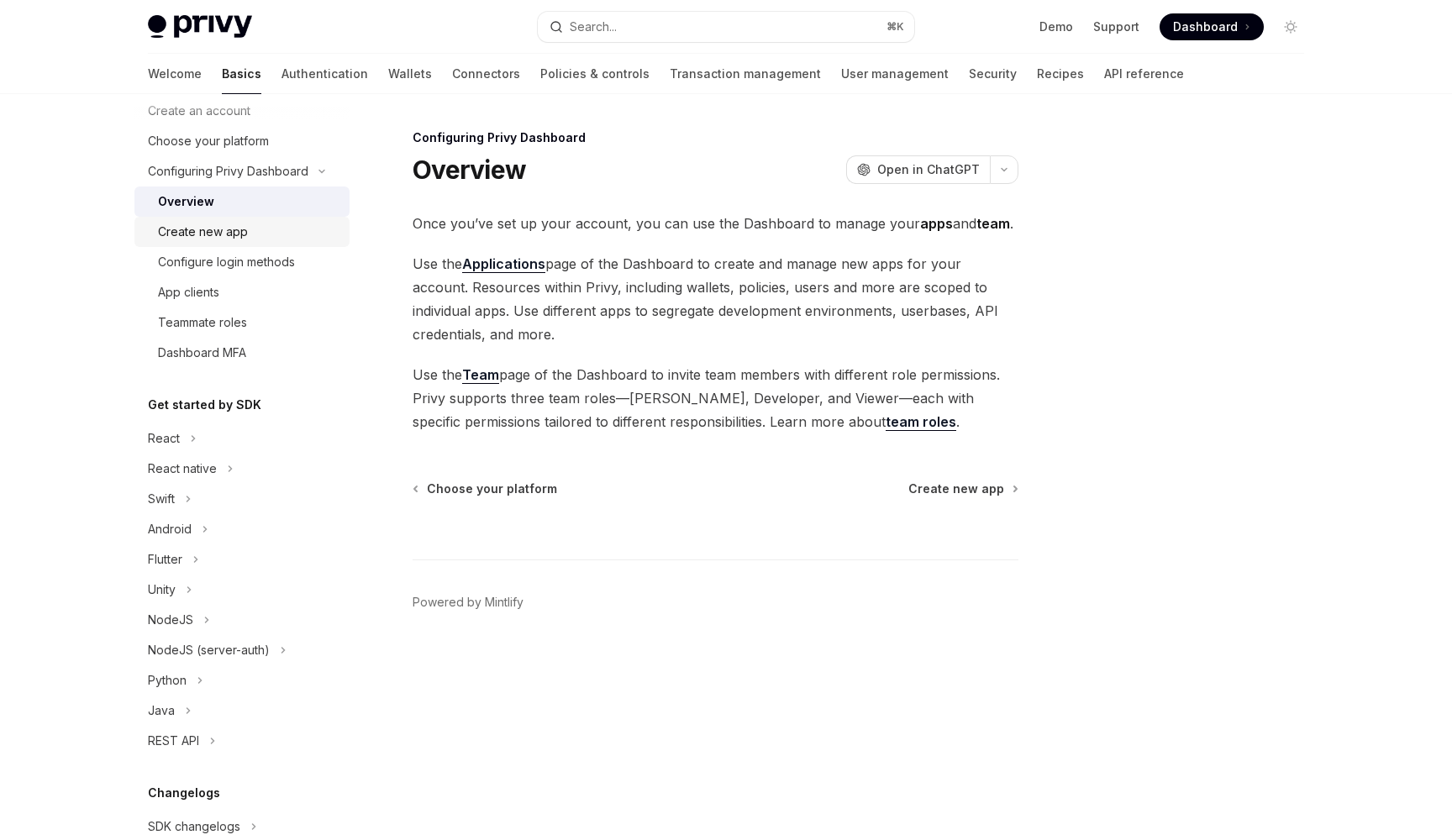
click at [243, 217] on link "Create new app" at bounding box center [241, 232] width 215 height 30
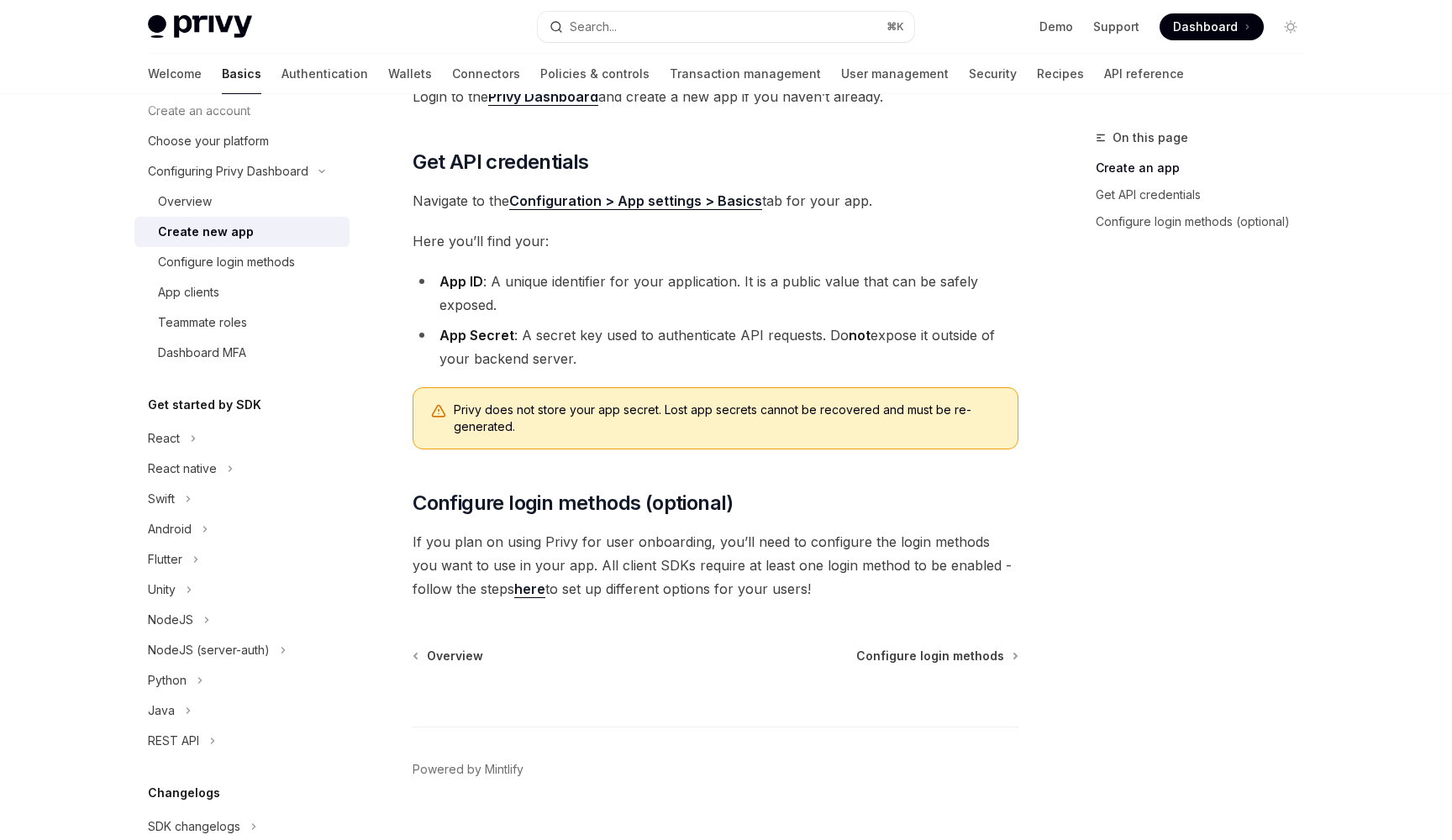
scroll to position [334, 0]
click at [172, 467] on div "React native" at bounding box center [182, 469] width 69 height 20
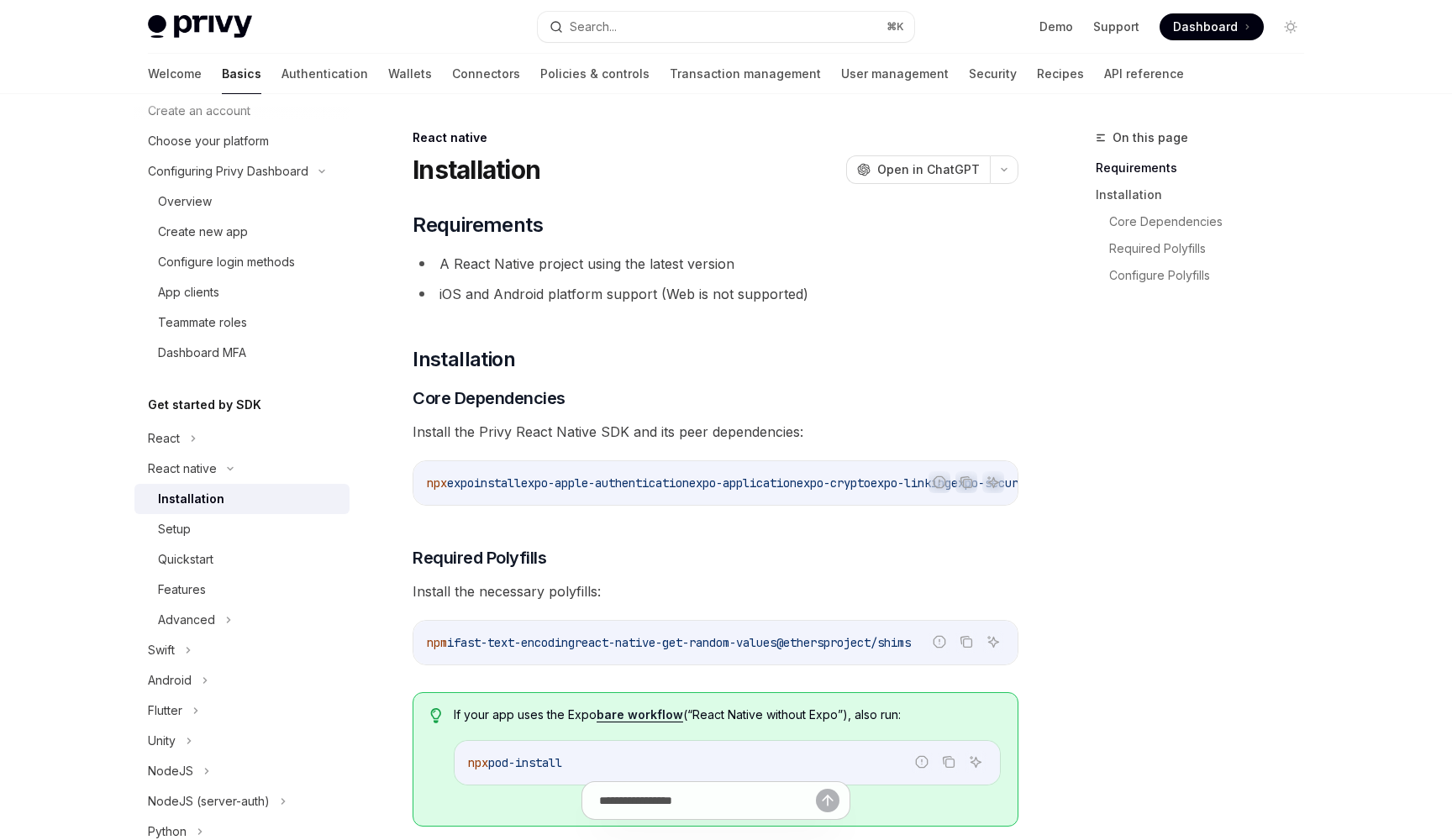
click at [189, 506] on div "Installation" at bounding box center [191, 499] width 67 height 20
click at [202, 625] on div "Advanced" at bounding box center [187, 620] width 57 height 20
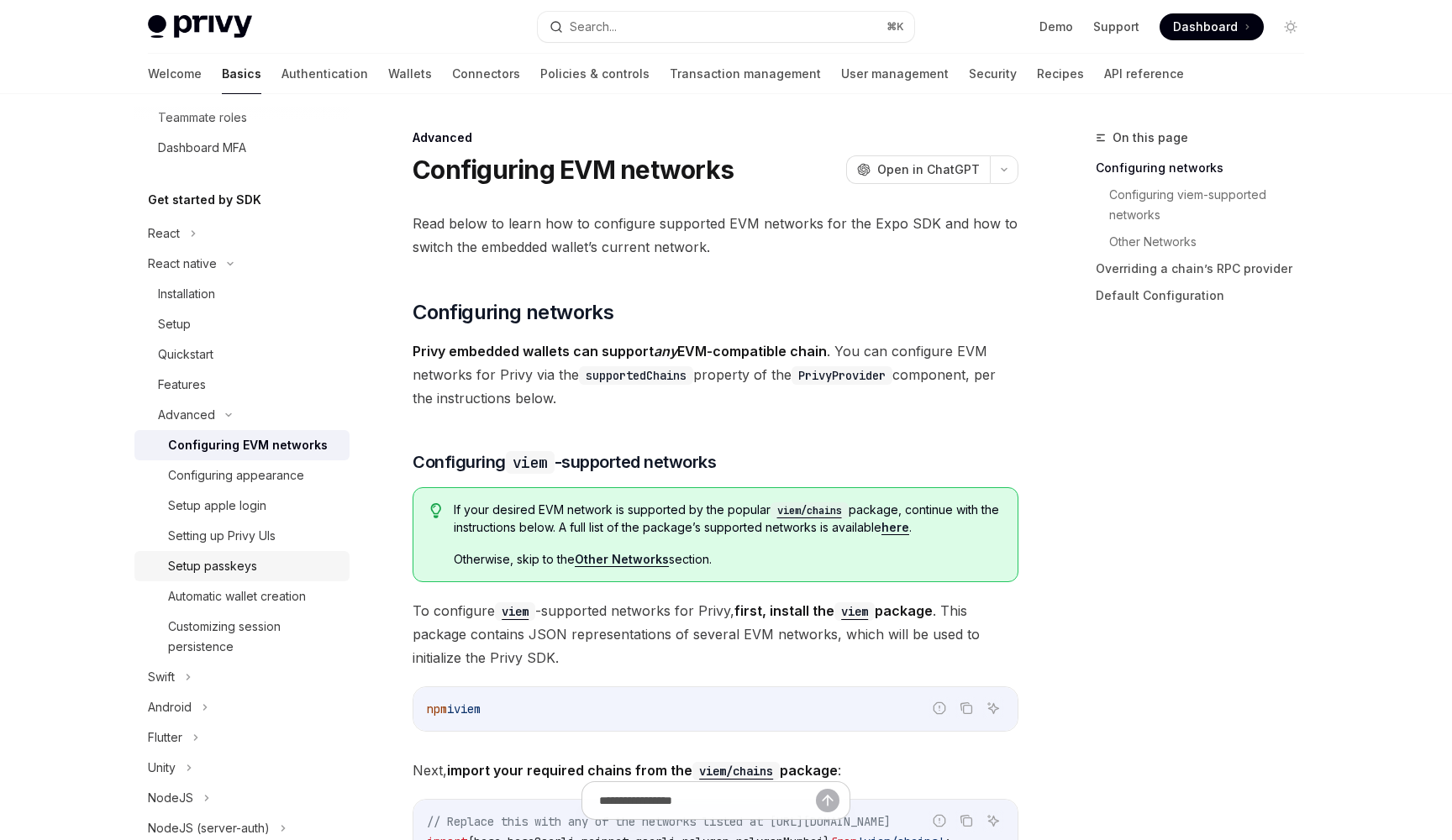
scroll to position [290, 0]
click at [184, 303] on link "Installation" at bounding box center [241, 293] width 215 height 30
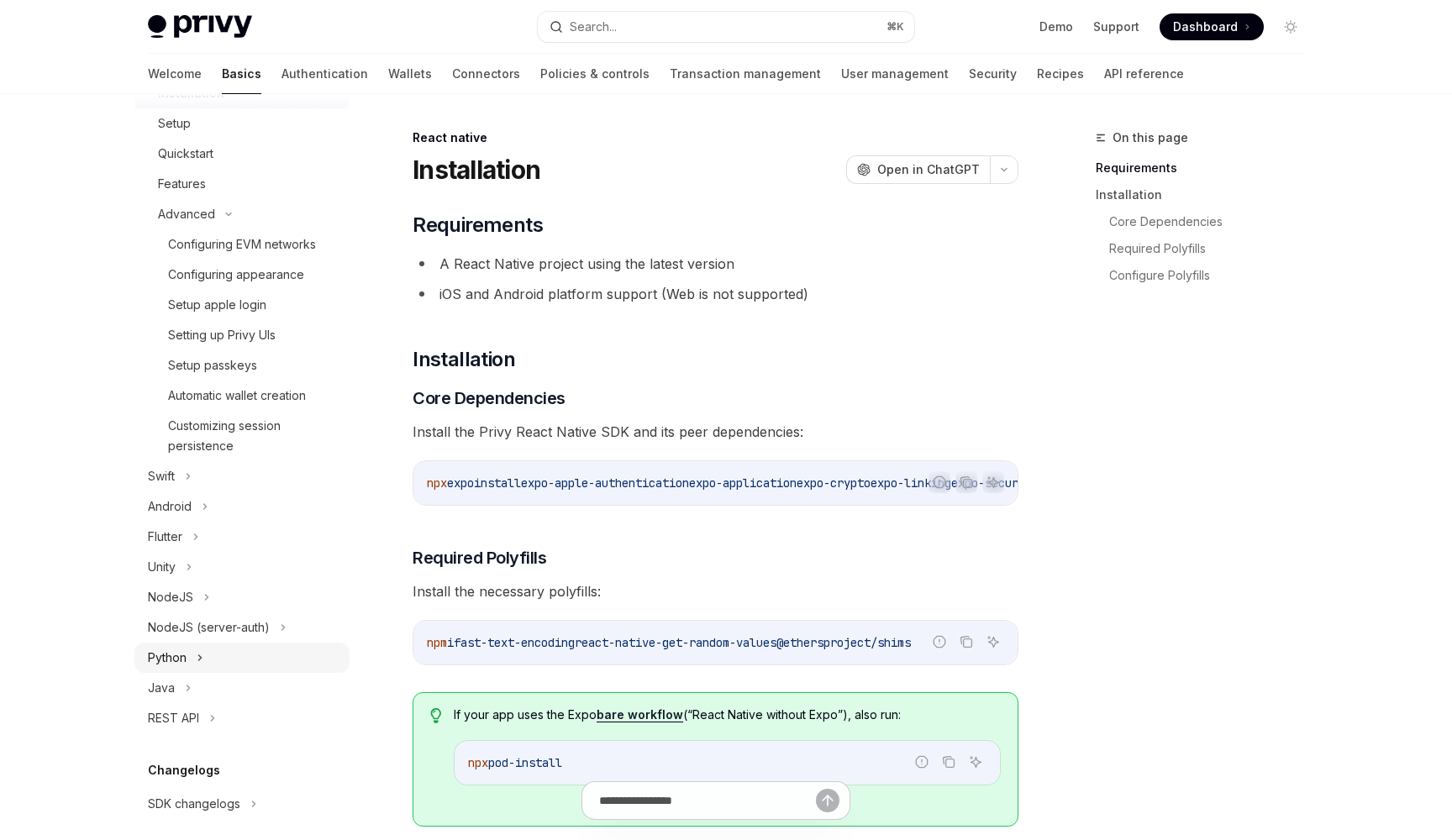
scroll to position [488, 0]
click at [199, 574] on div "Unity" at bounding box center [241, 568] width 215 height 30
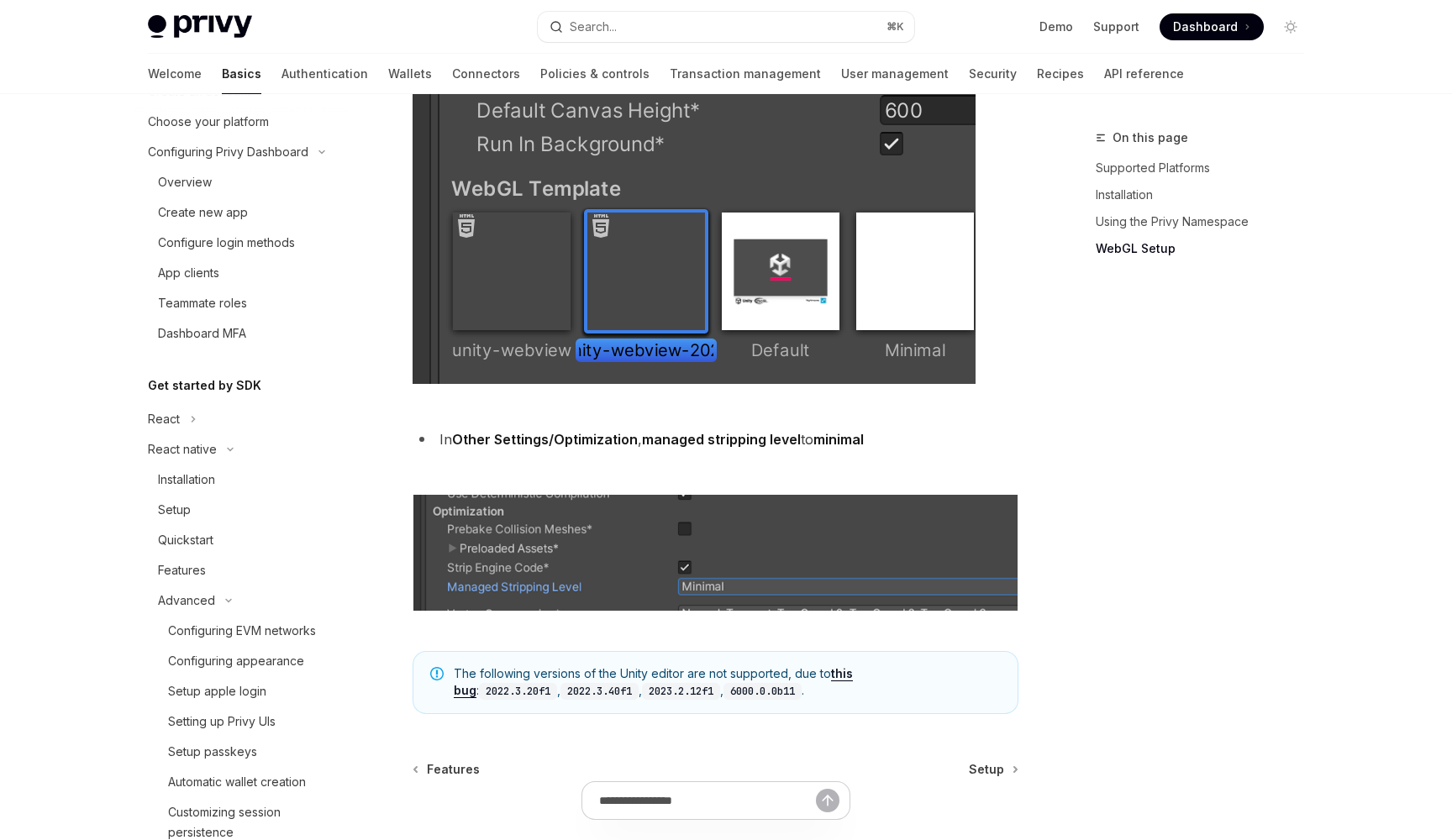
scroll to position [122, 0]
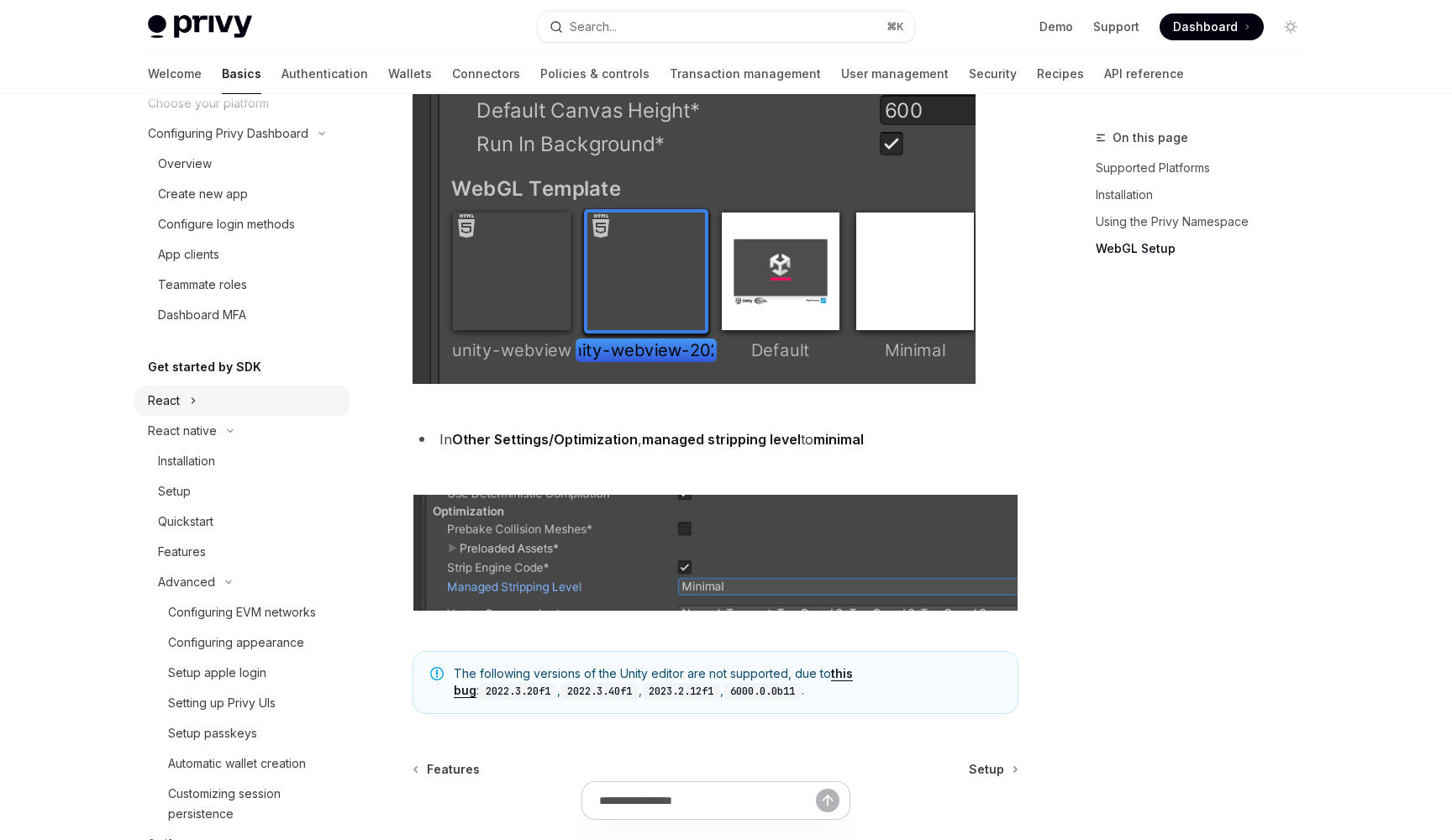
click at [209, 401] on div "React" at bounding box center [241, 400] width 215 height 30
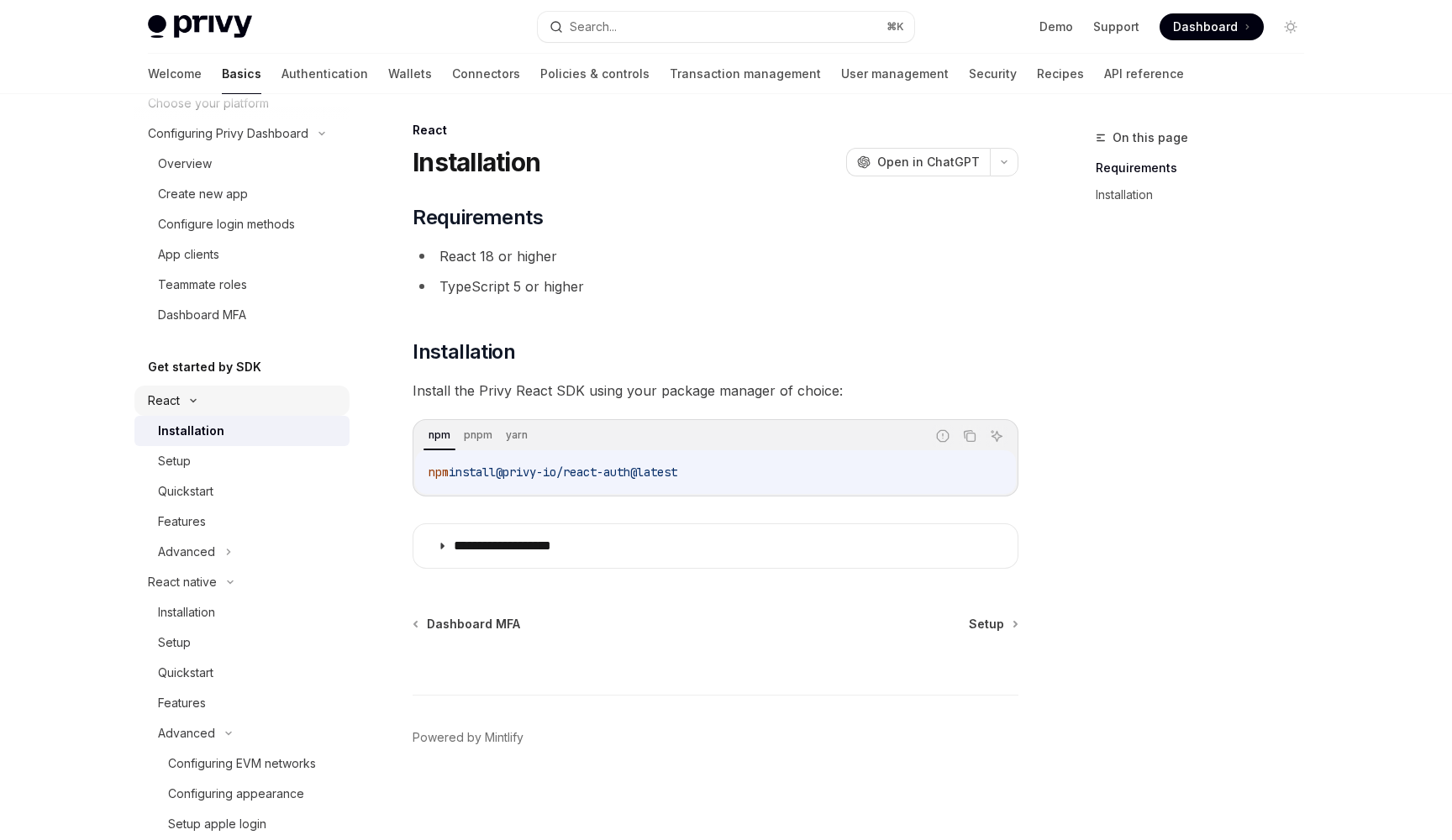
scroll to position [7, 0]
click at [208, 402] on div "React" at bounding box center [241, 400] width 215 height 30
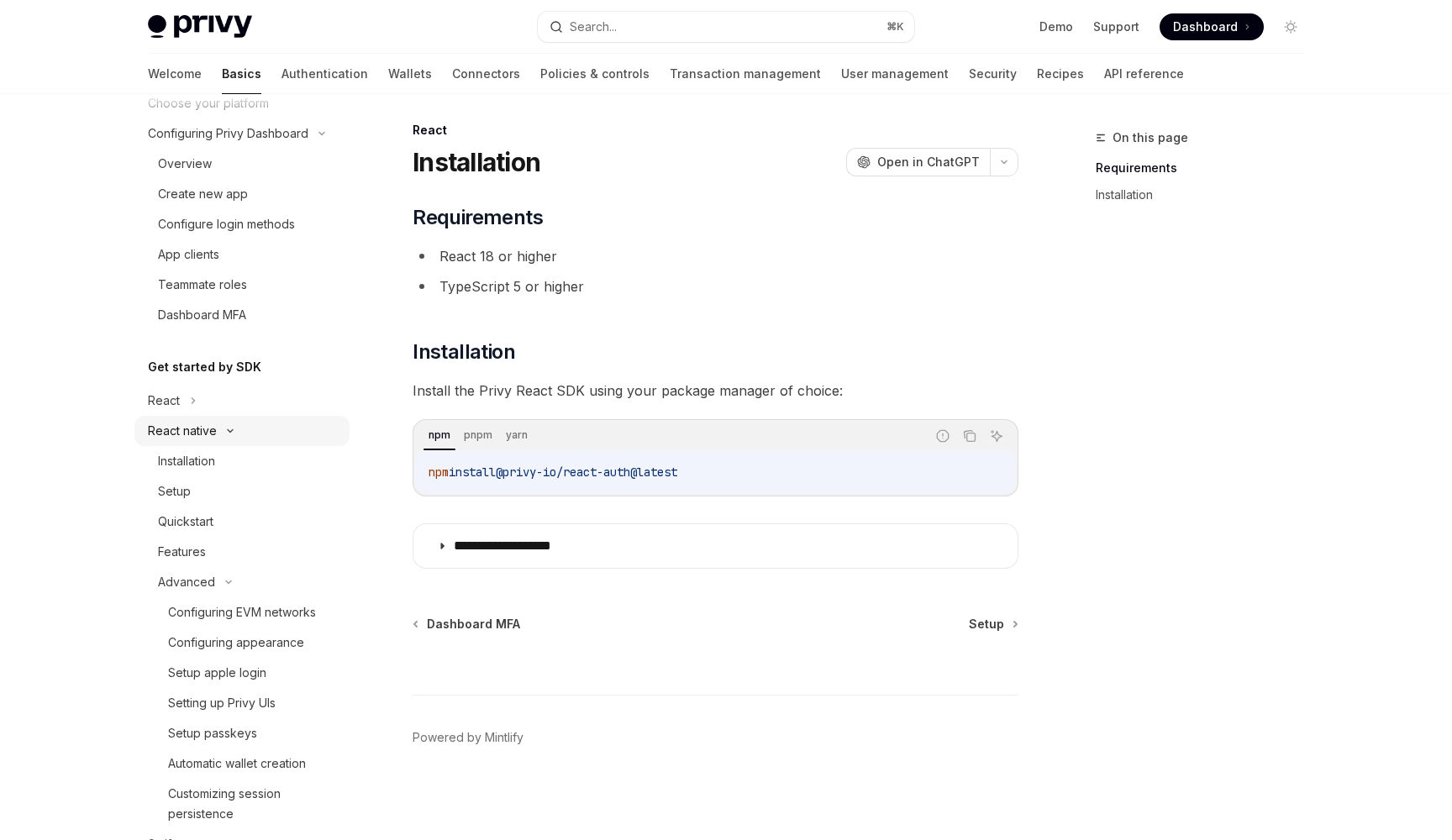
click at [191, 435] on div "React native" at bounding box center [182, 431] width 69 height 20
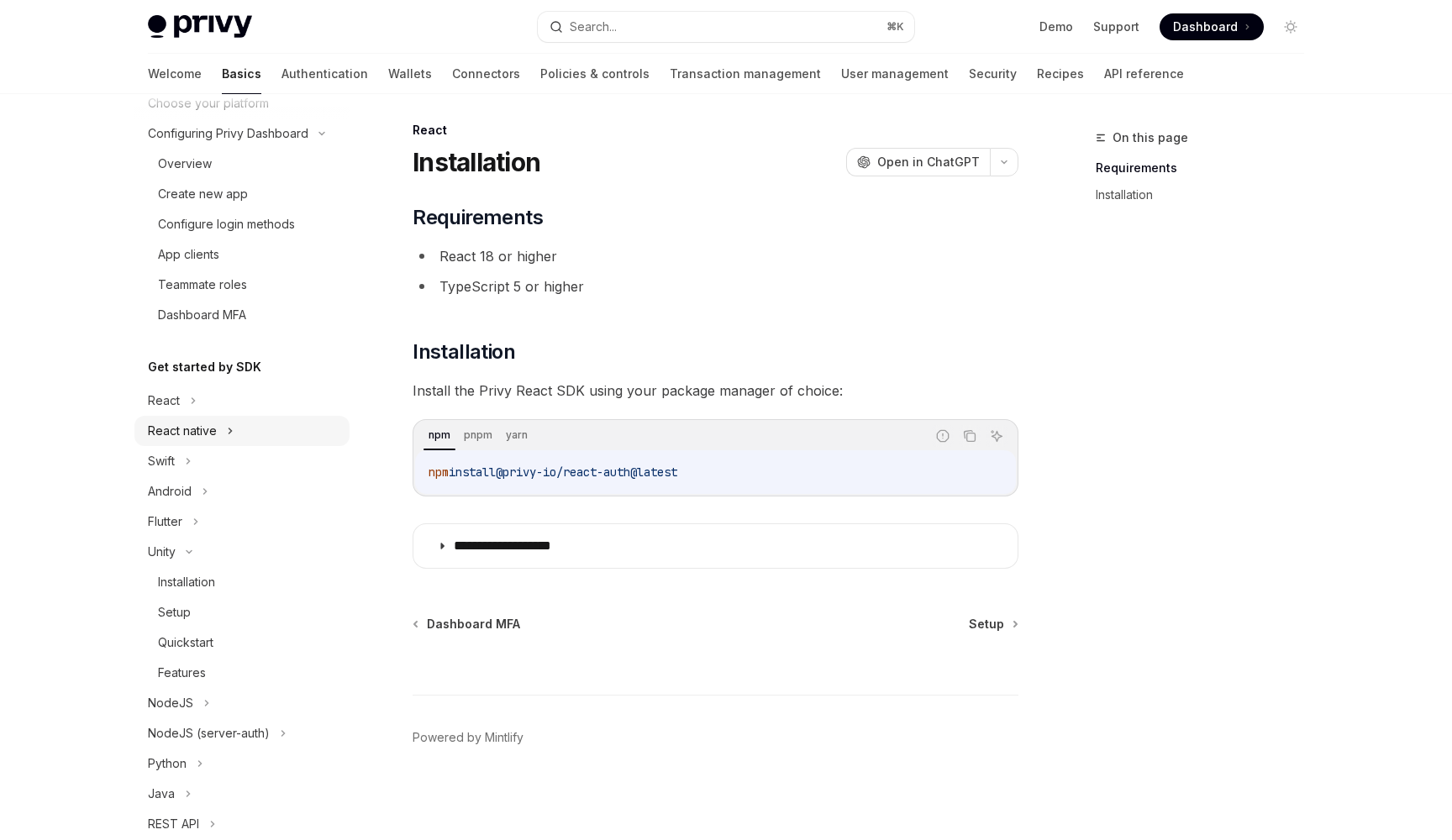
click at [191, 435] on div "React native" at bounding box center [182, 431] width 69 height 20
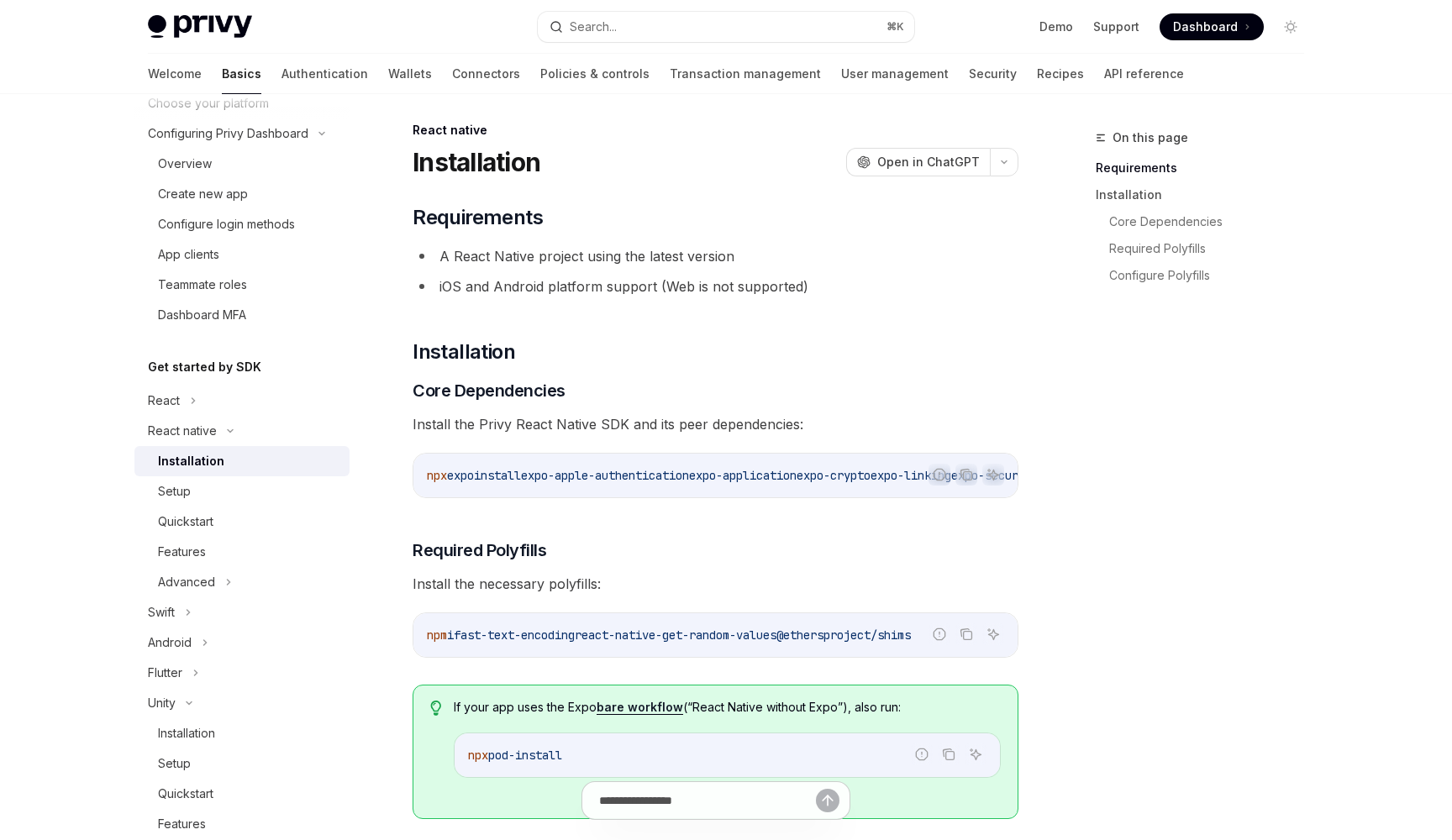
click at [185, 460] on div "Installation" at bounding box center [191, 461] width 67 height 20
click at [184, 493] on div "Setup" at bounding box center [174, 492] width 32 height 20
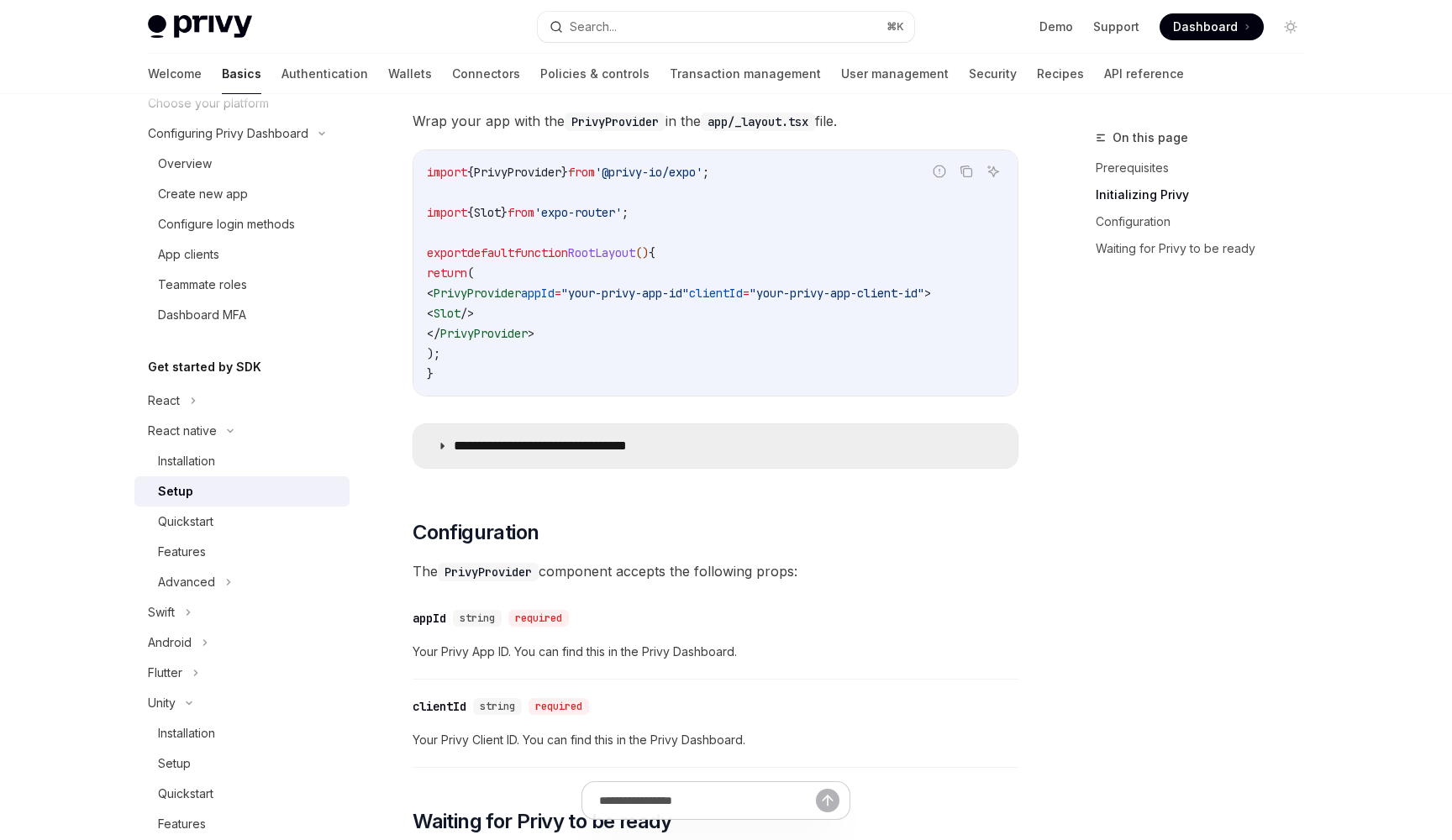
scroll to position [528, 0]
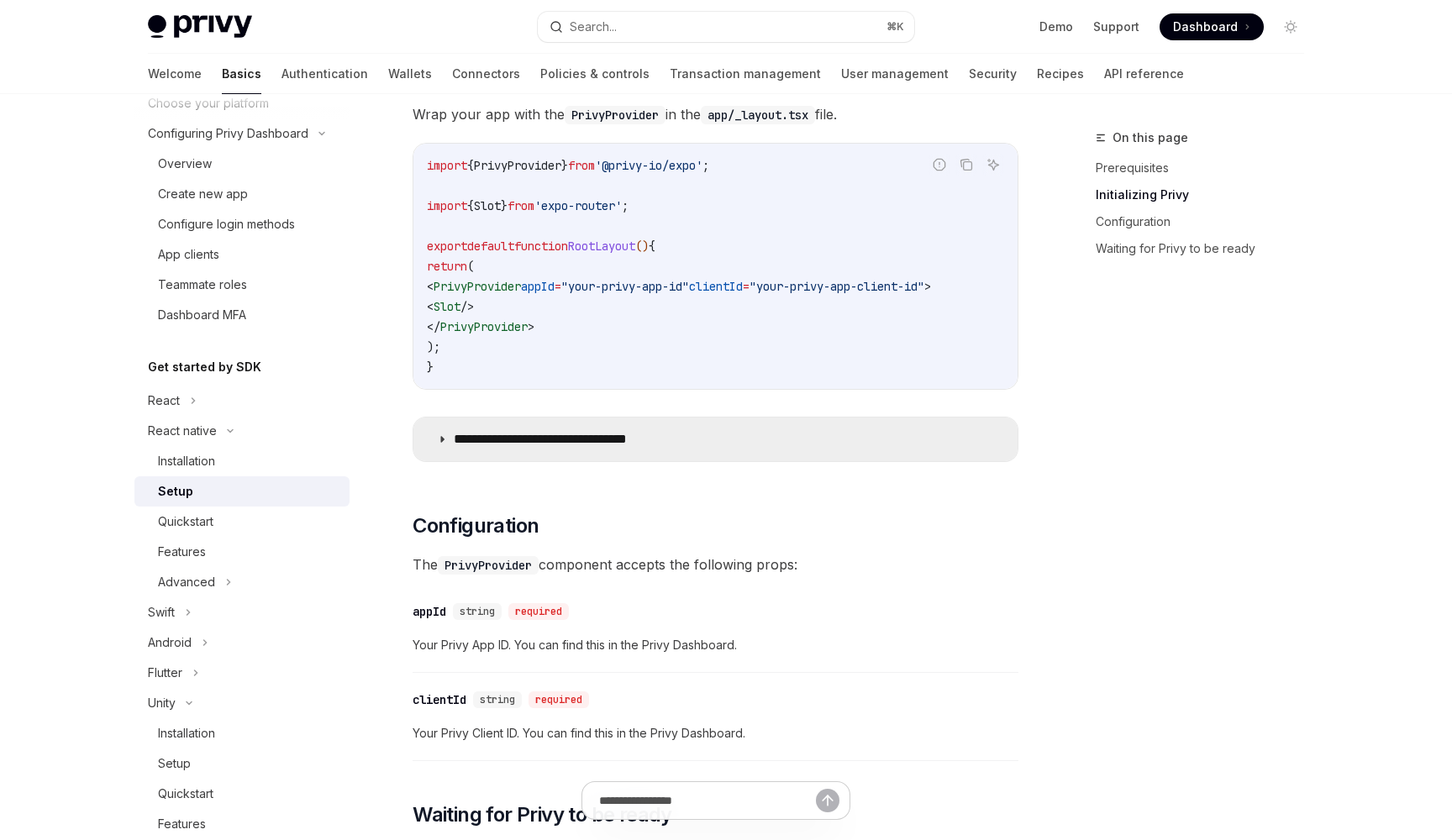
click at [763, 424] on summary "**********" at bounding box center [715, 439] width 604 height 43
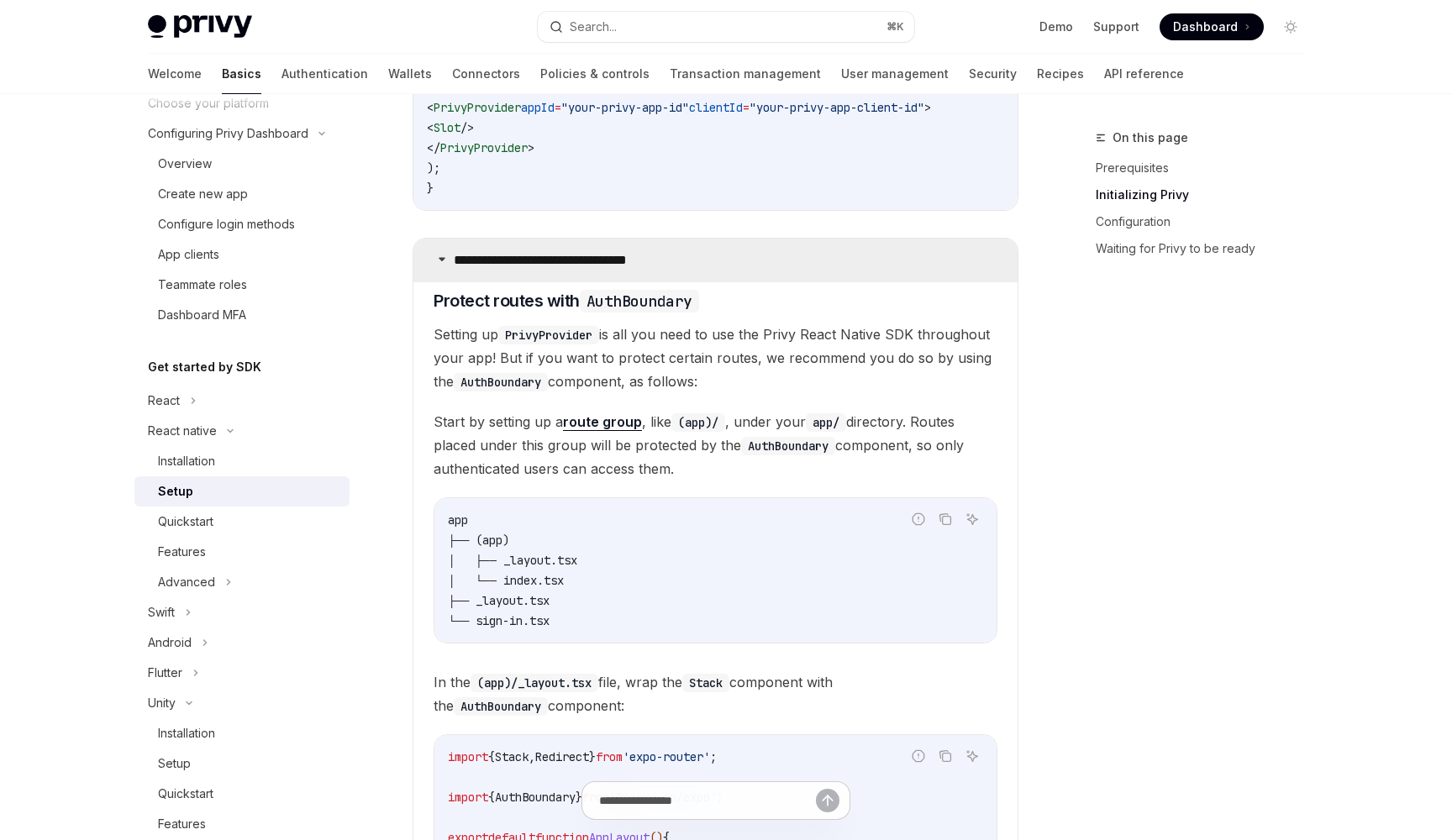
scroll to position [716, 0]
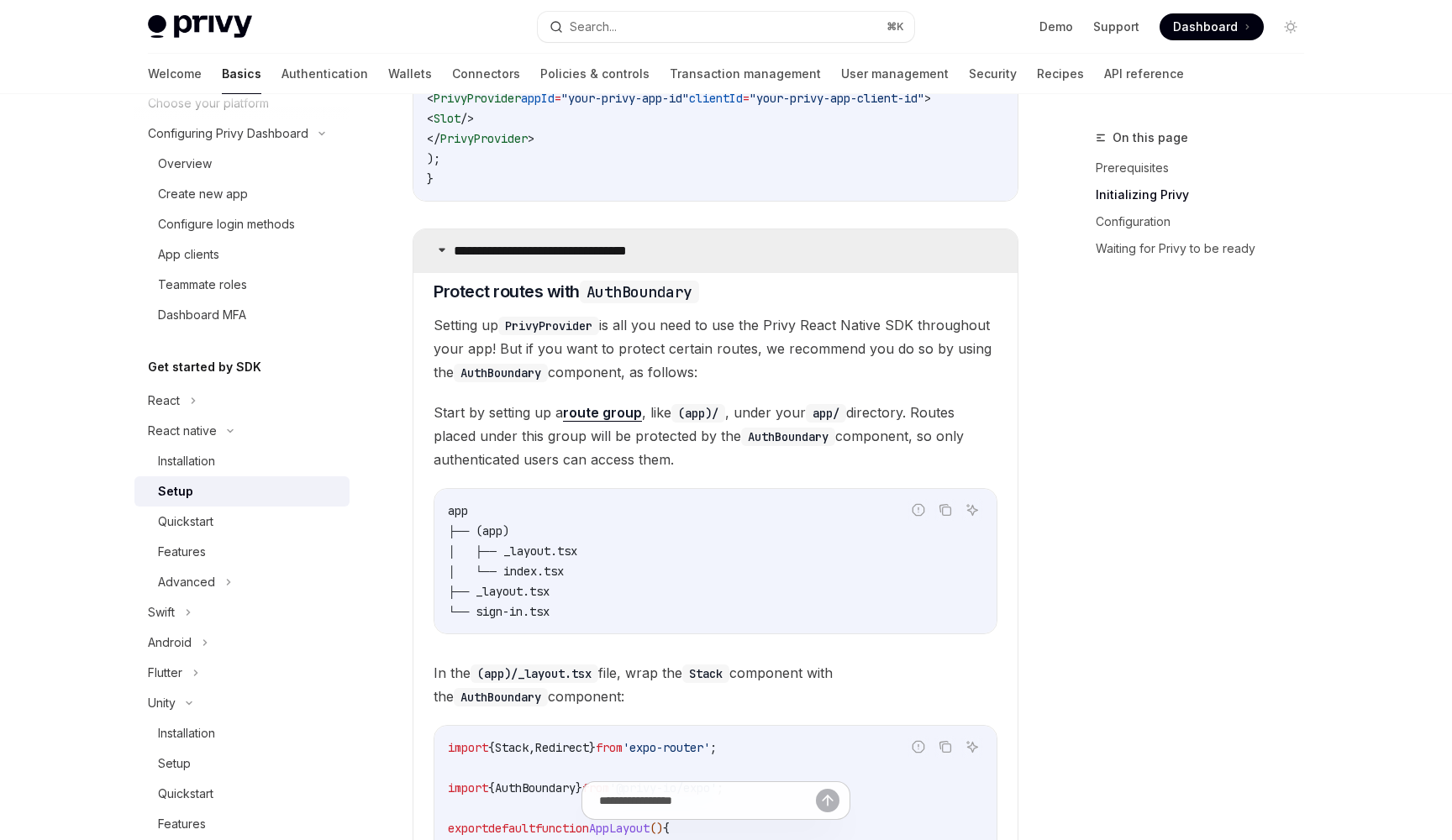
click at [461, 250] on p "**********" at bounding box center [567, 251] width 226 height 17
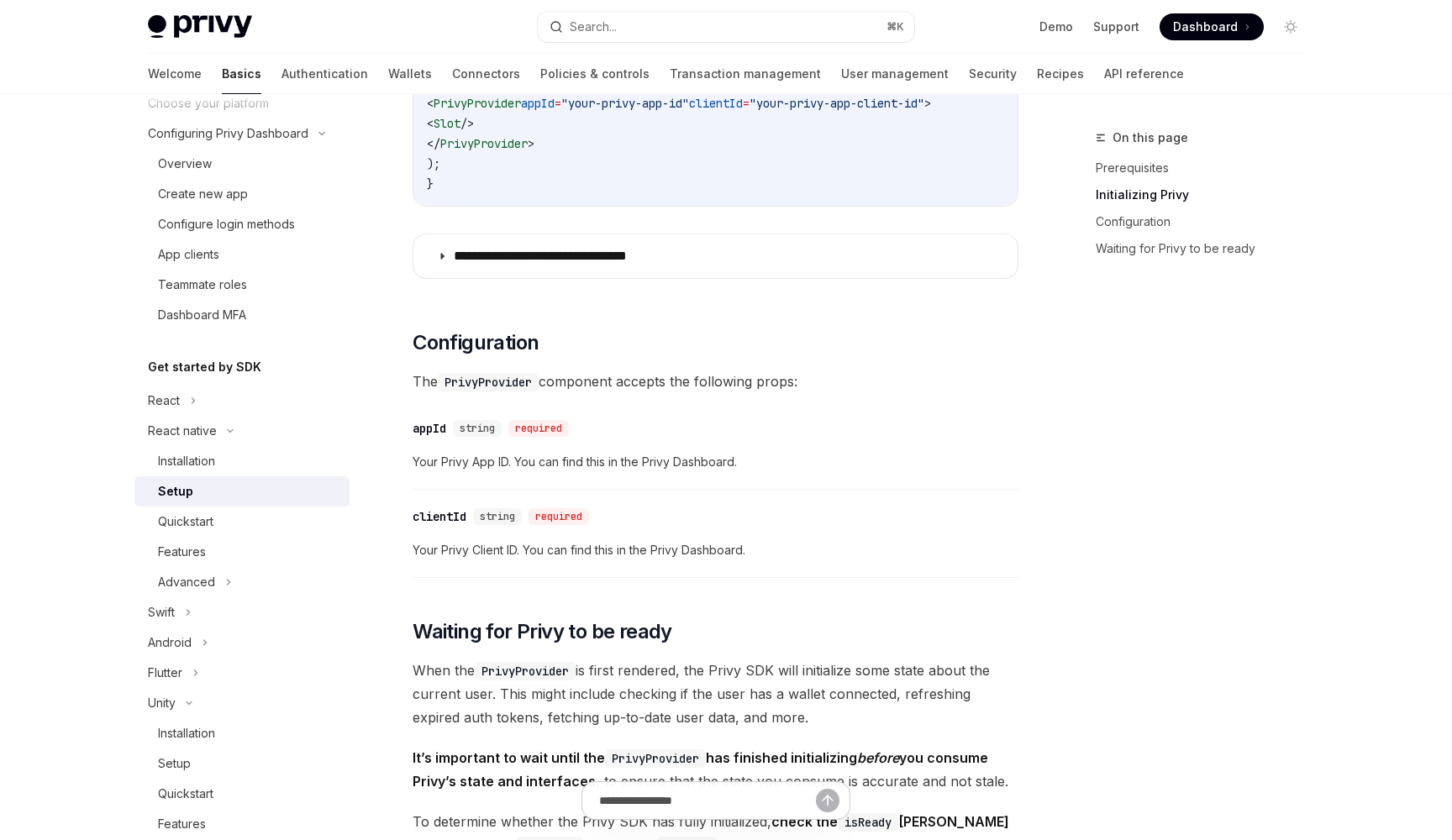
scroll to position [711, 0]
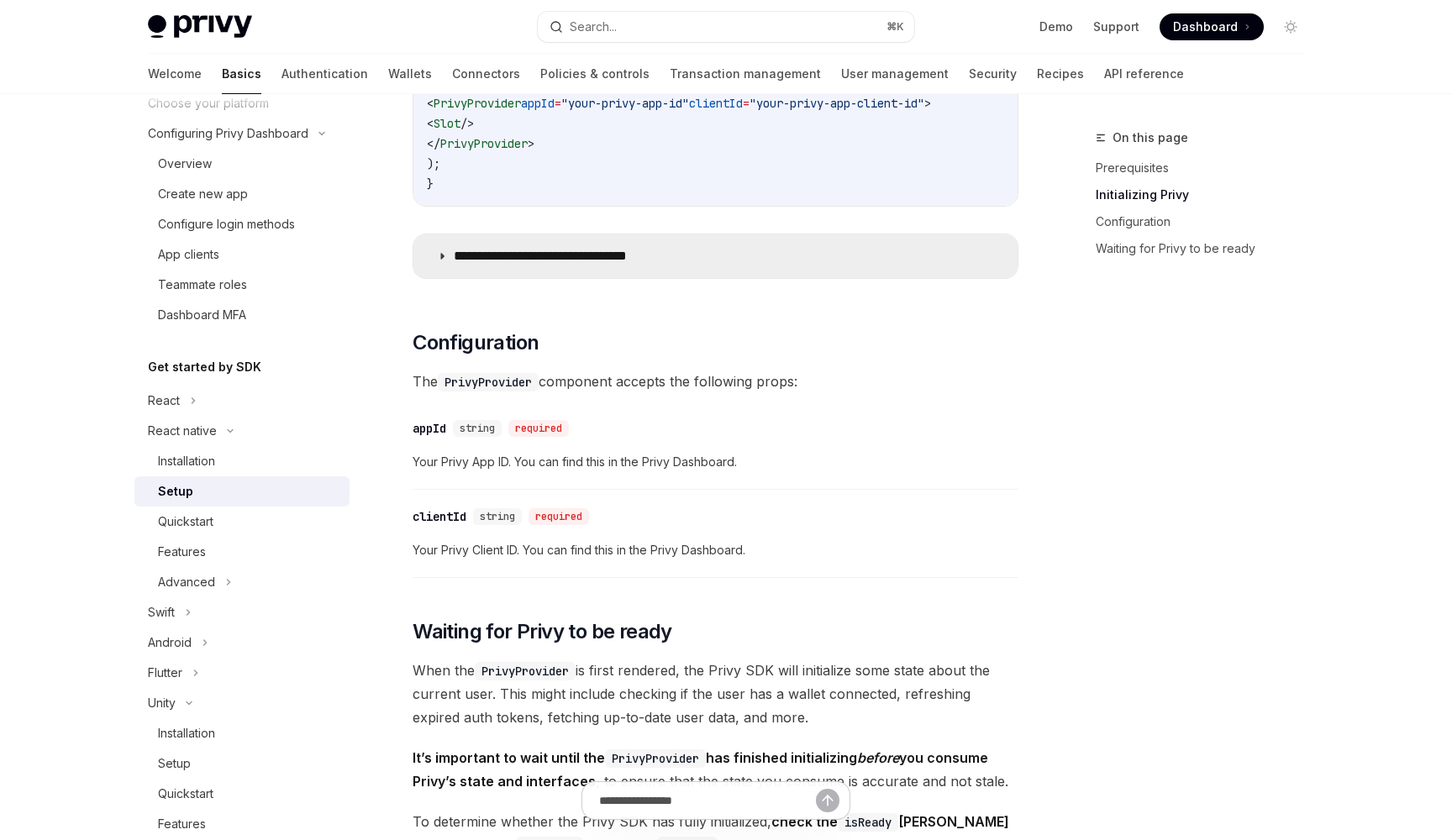
click at [448, 264] on summary "**********" at bounding box center [715, 256] width 604 height 43
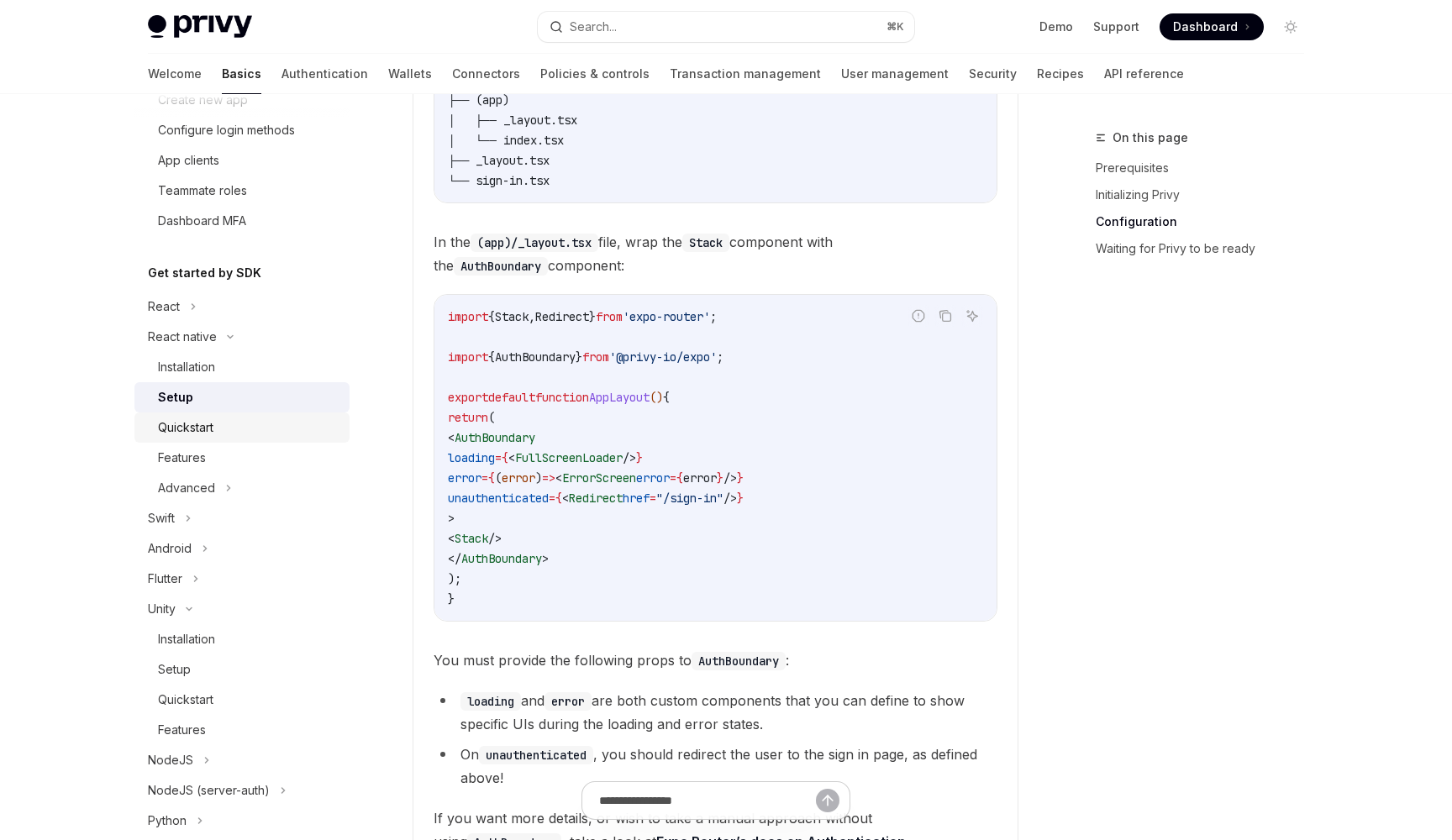
scroll to position [217, 0]
click at [245, 423] on div "Quickstart" at bounding box center [249, 426] width 181 height 20
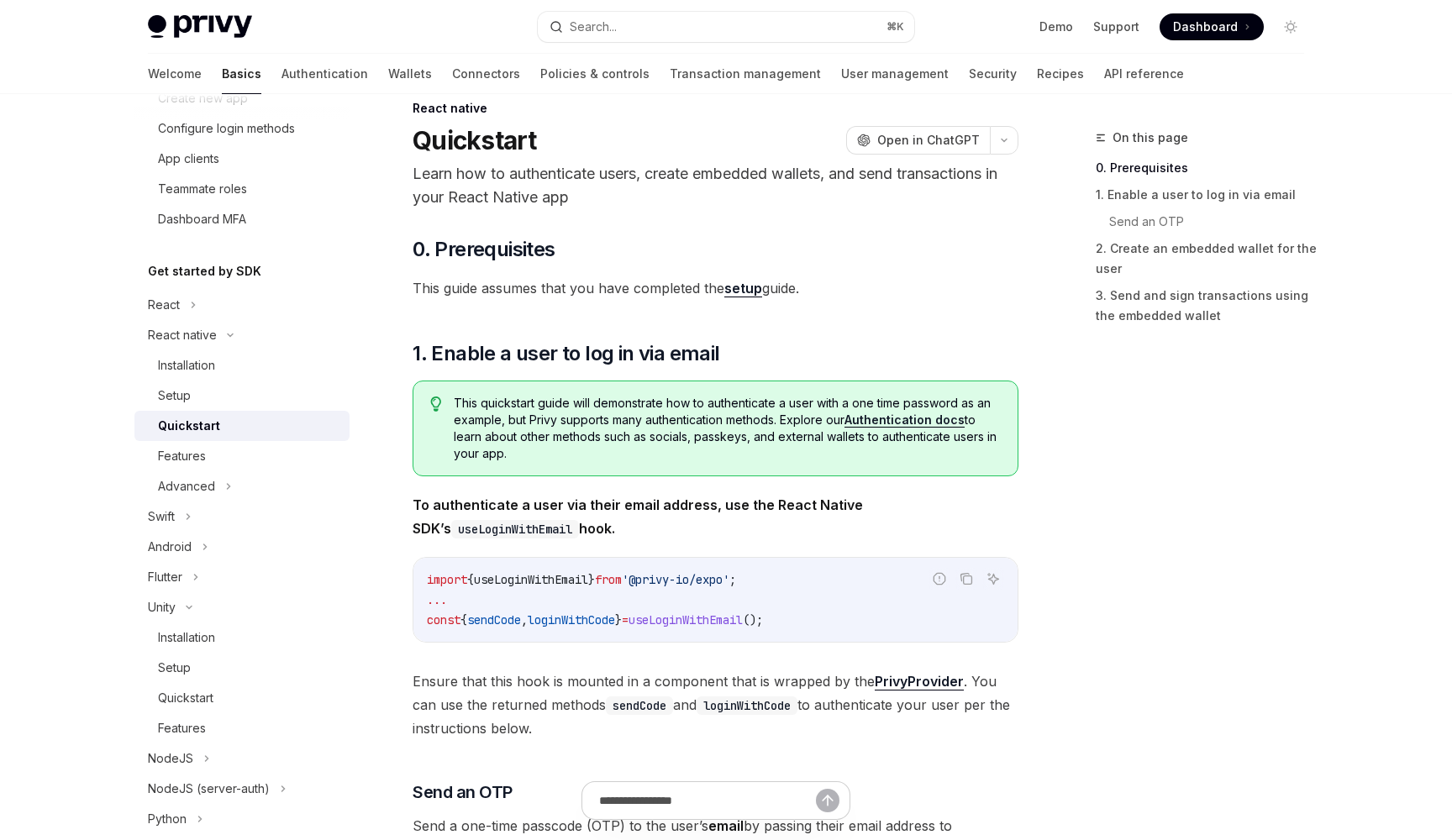
scroll to position [32, 0]
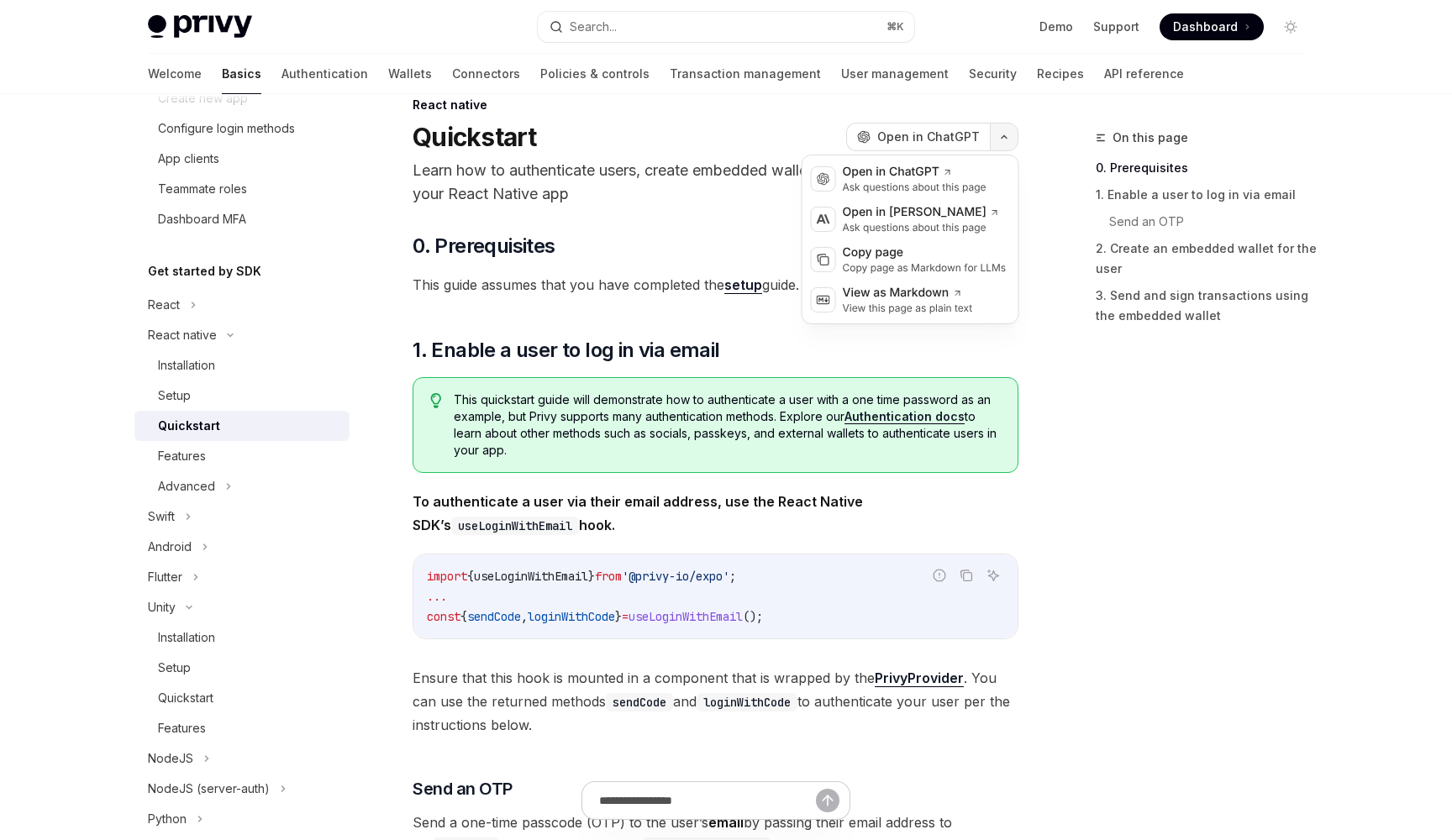
click at [1008, 141] on button "button" at bounding box center [1004, 137] width 29 height 29
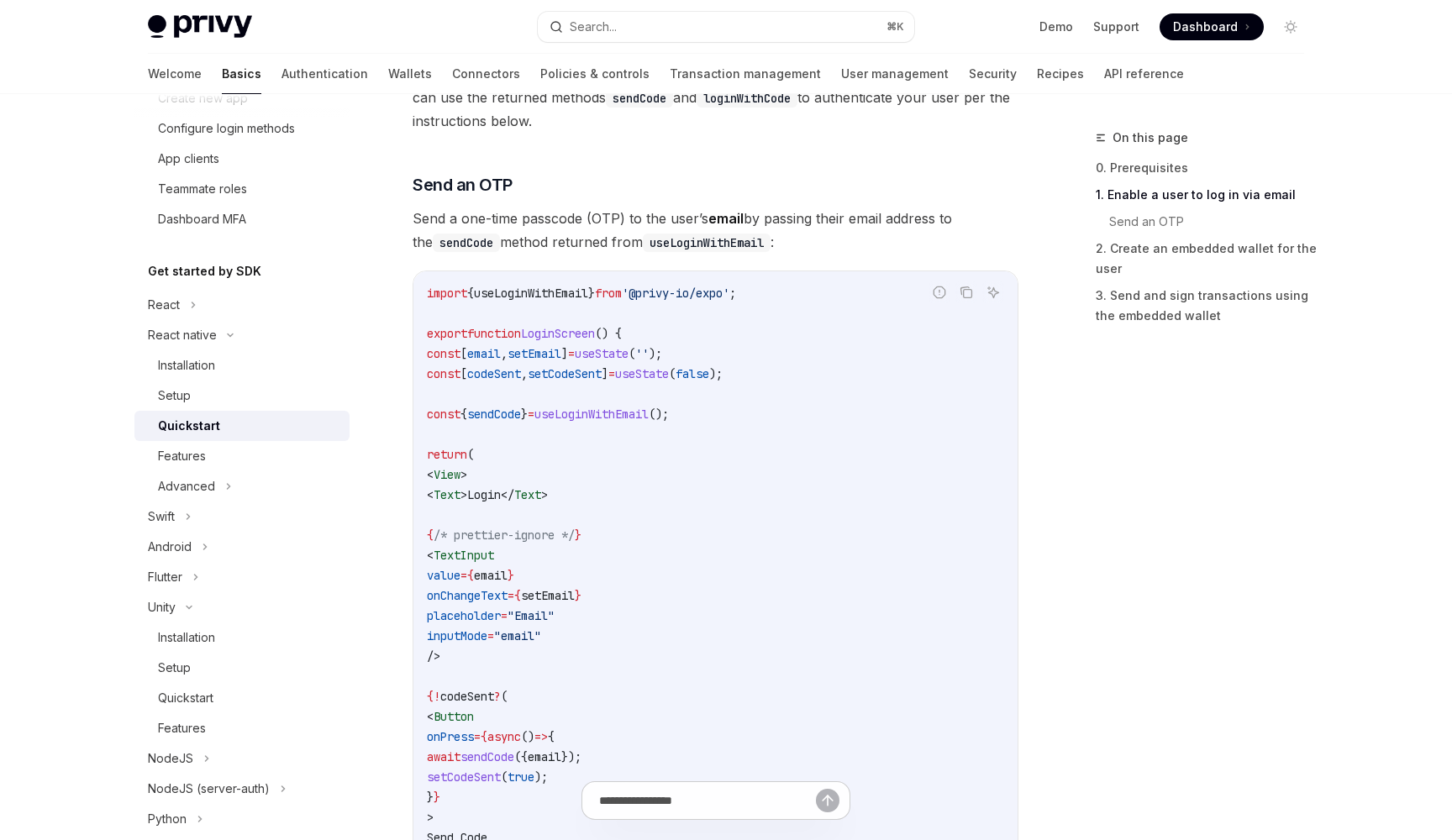
scroll to position [647, 0]
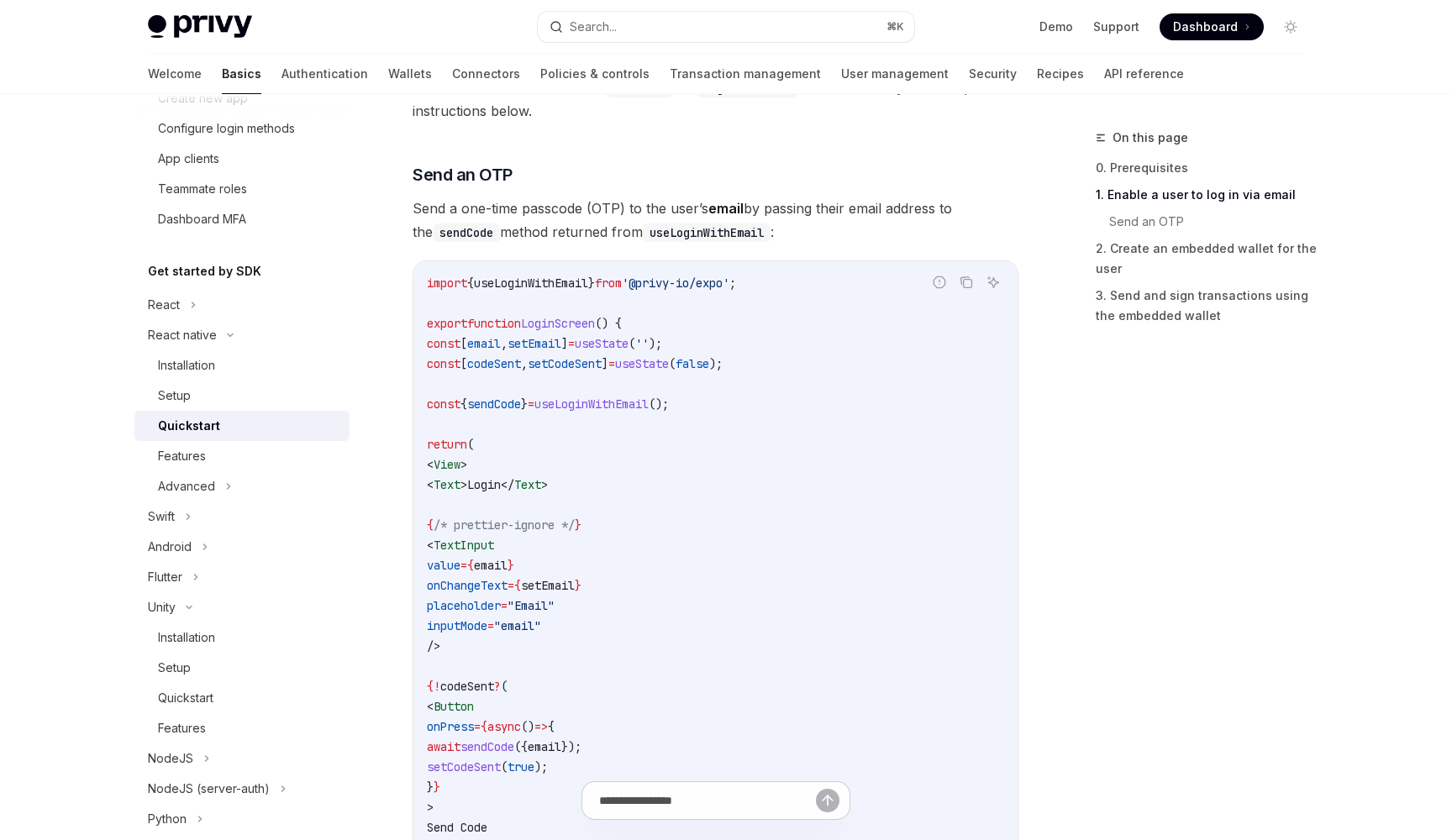
click at [707, 210] on span "Send a one-time passcode (OTP) to the user’s email by passing their email addre…" at bounding box center [714, 220] width 605 height 47
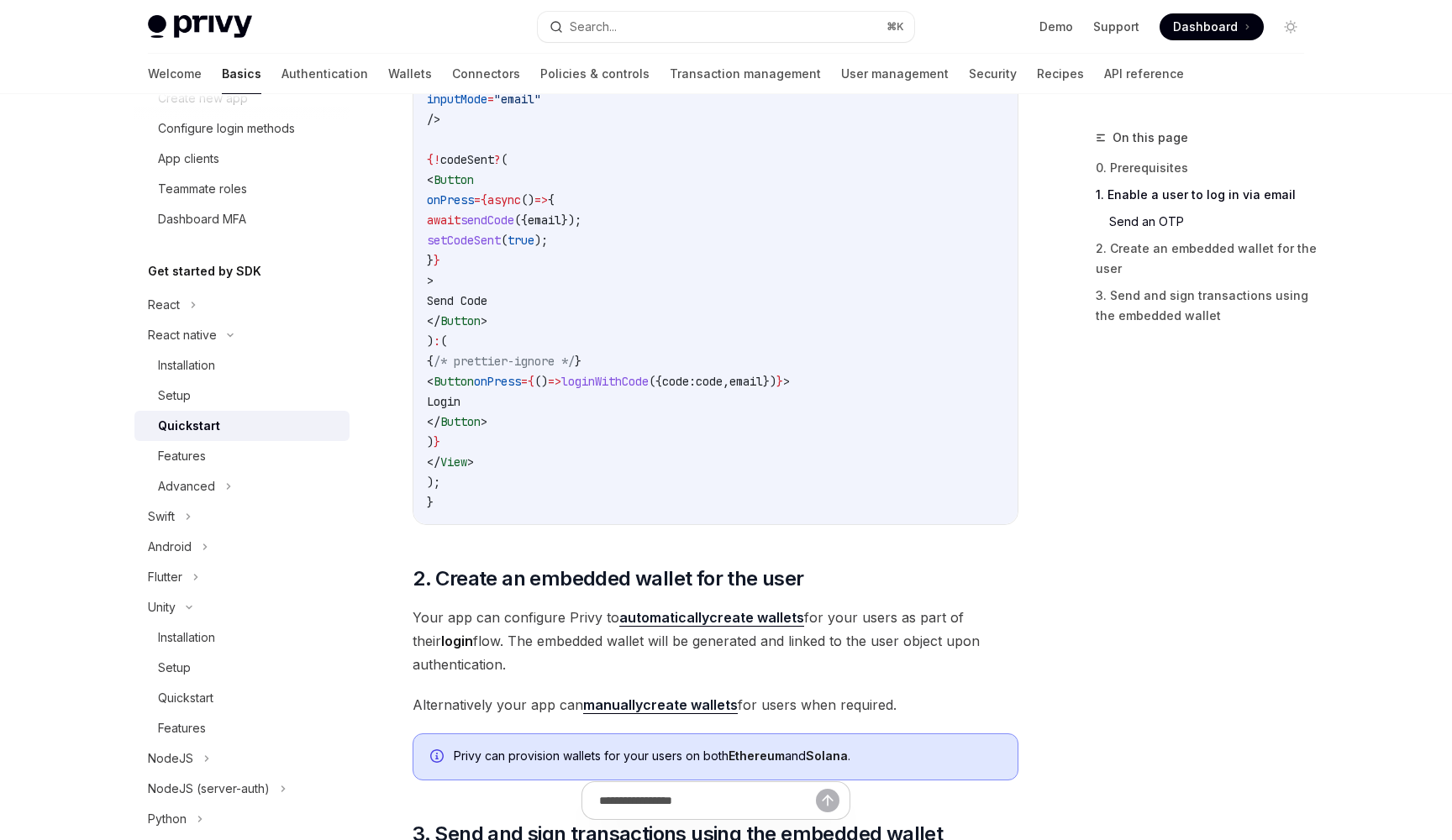
scroll to position [1185, 0]
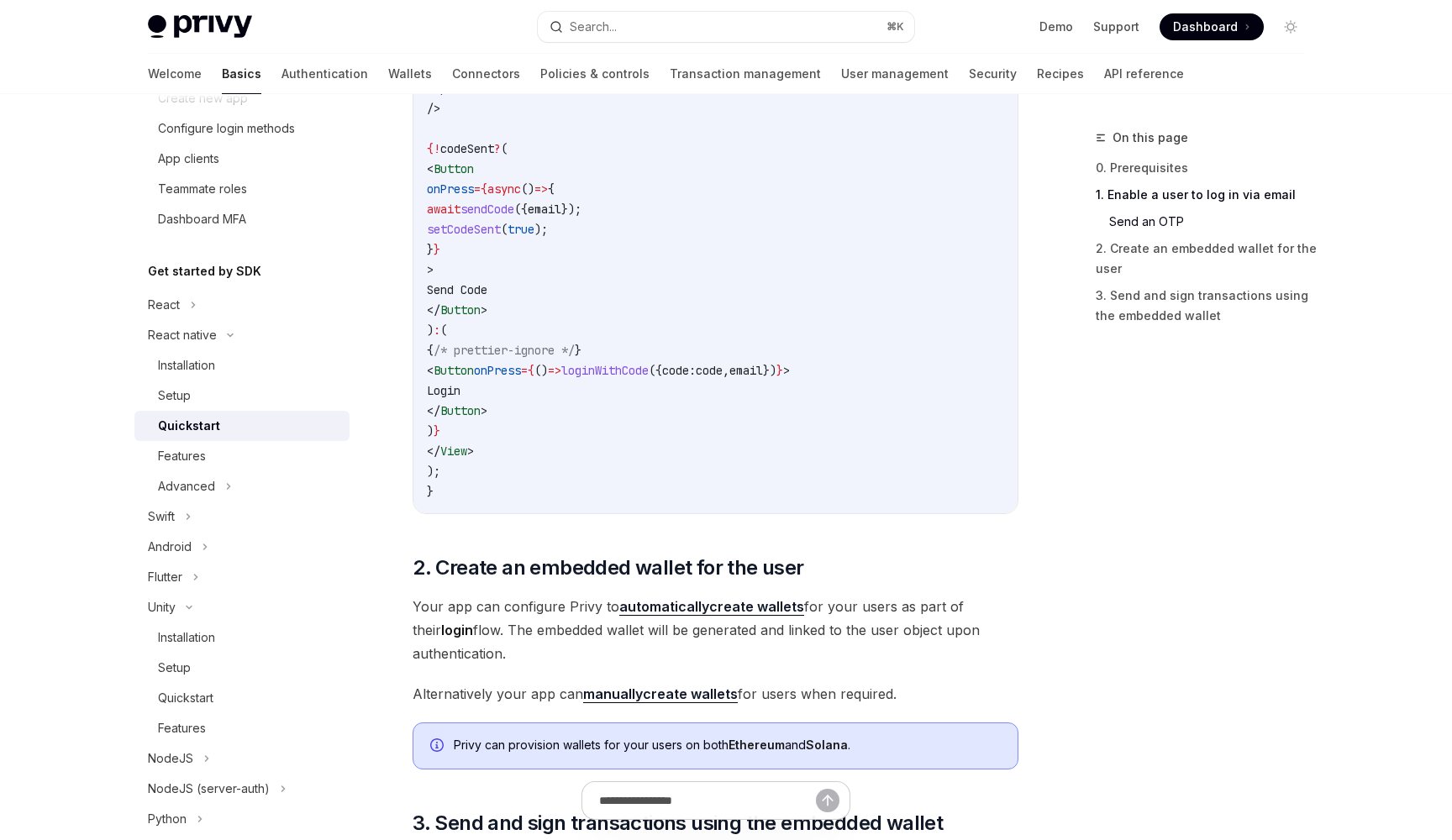
drag, startPoint x: 824, startPoint y: 500, endPoint x: 818, endPoint y: 494, distance: 8.5
click at [820, 494] on code "import { useLoginWithEmail } from '@privy-io/expo' ; export function LoginScree…" at bounding box center [715, 118] width 578 height 766
click at [779, 538] on div "​ 0. Prerequisites This guide assumes that you have completed the setup guide. …" at bounding box center [714, 467] width 605 height 2772
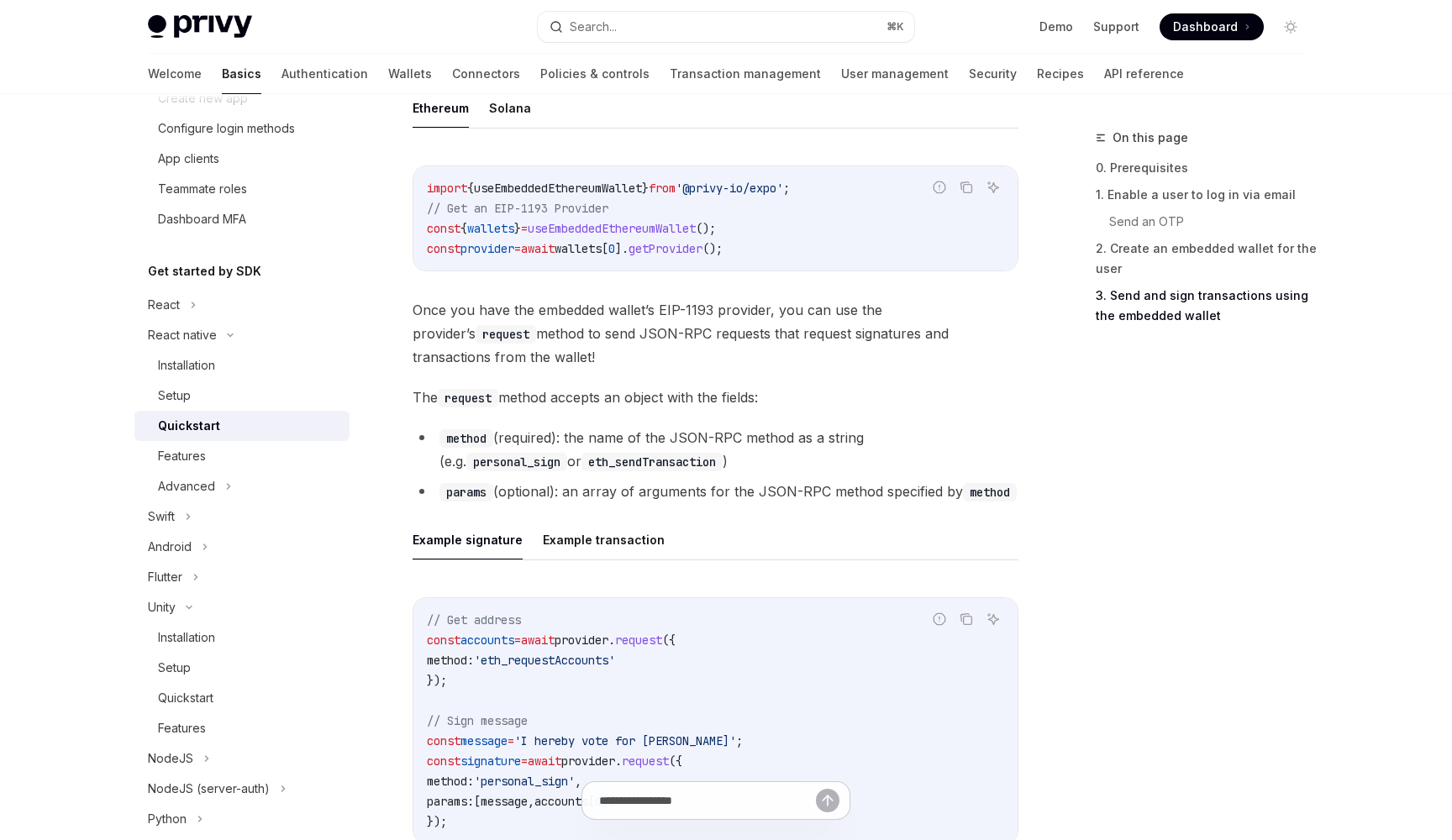
scroll to position [2034, 0]
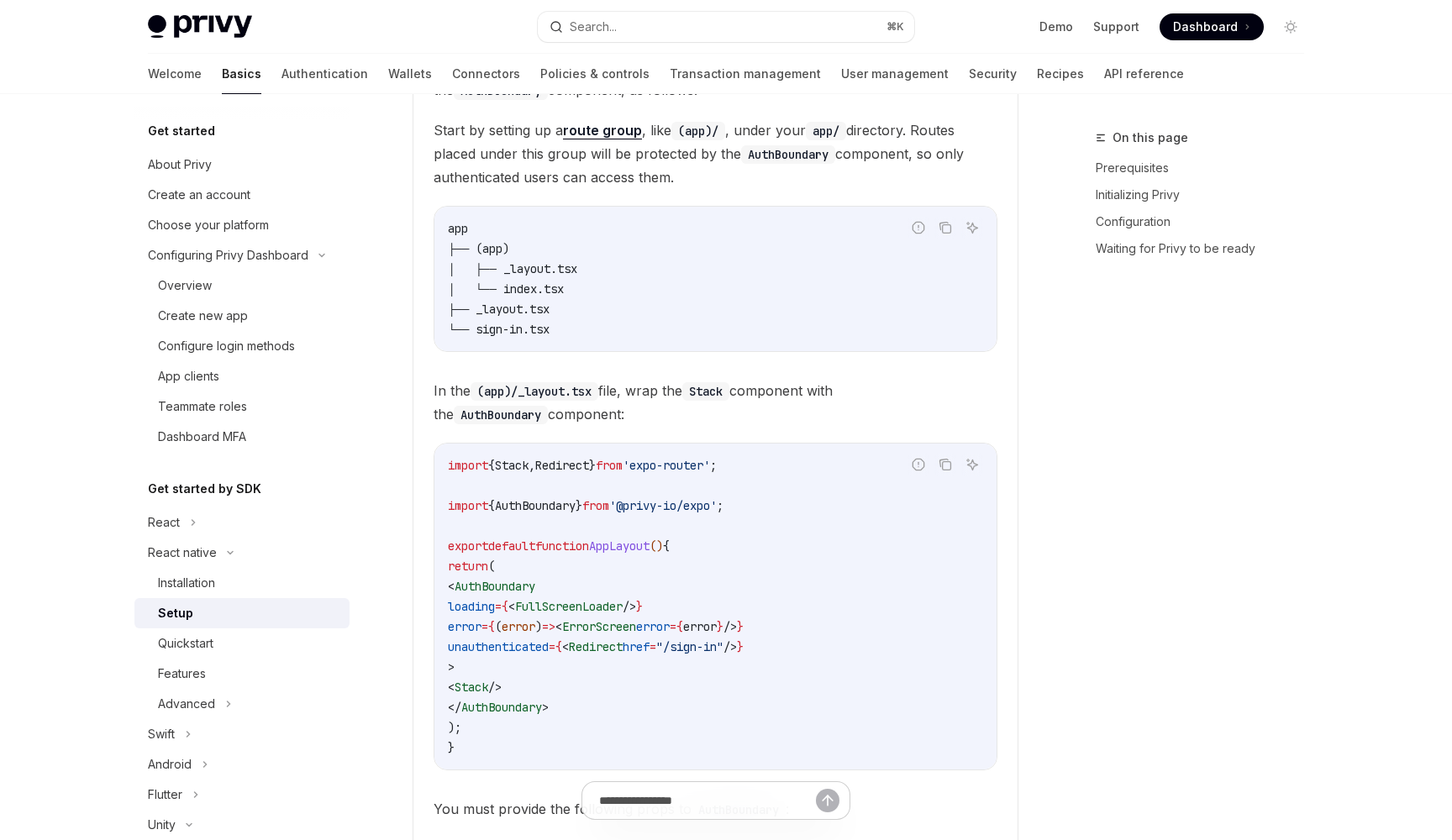
scroll to position [963, 0]
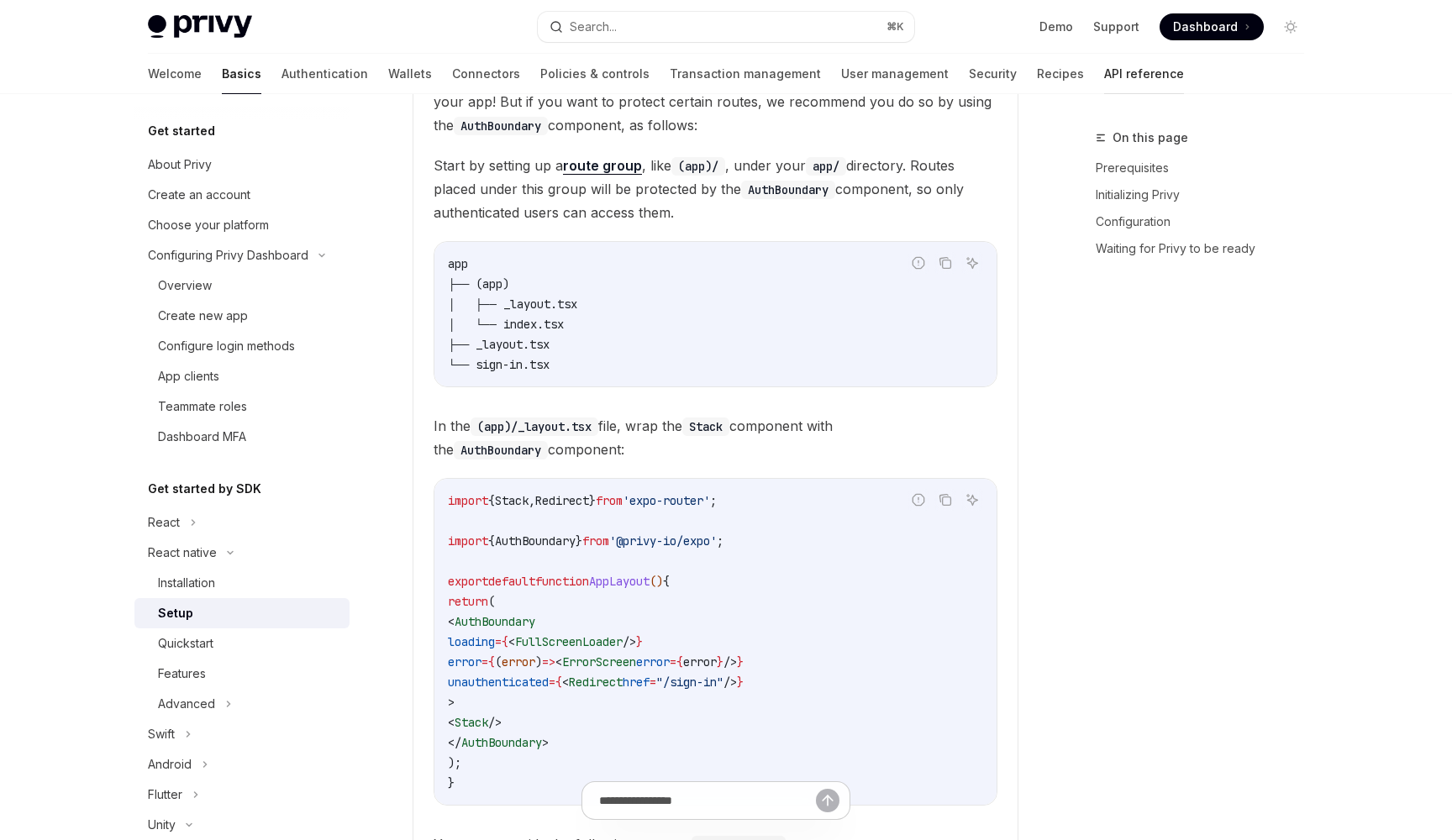
click at [1104, 68] on link "API reference" at bounding box center [1144, 74] width 79 height 41
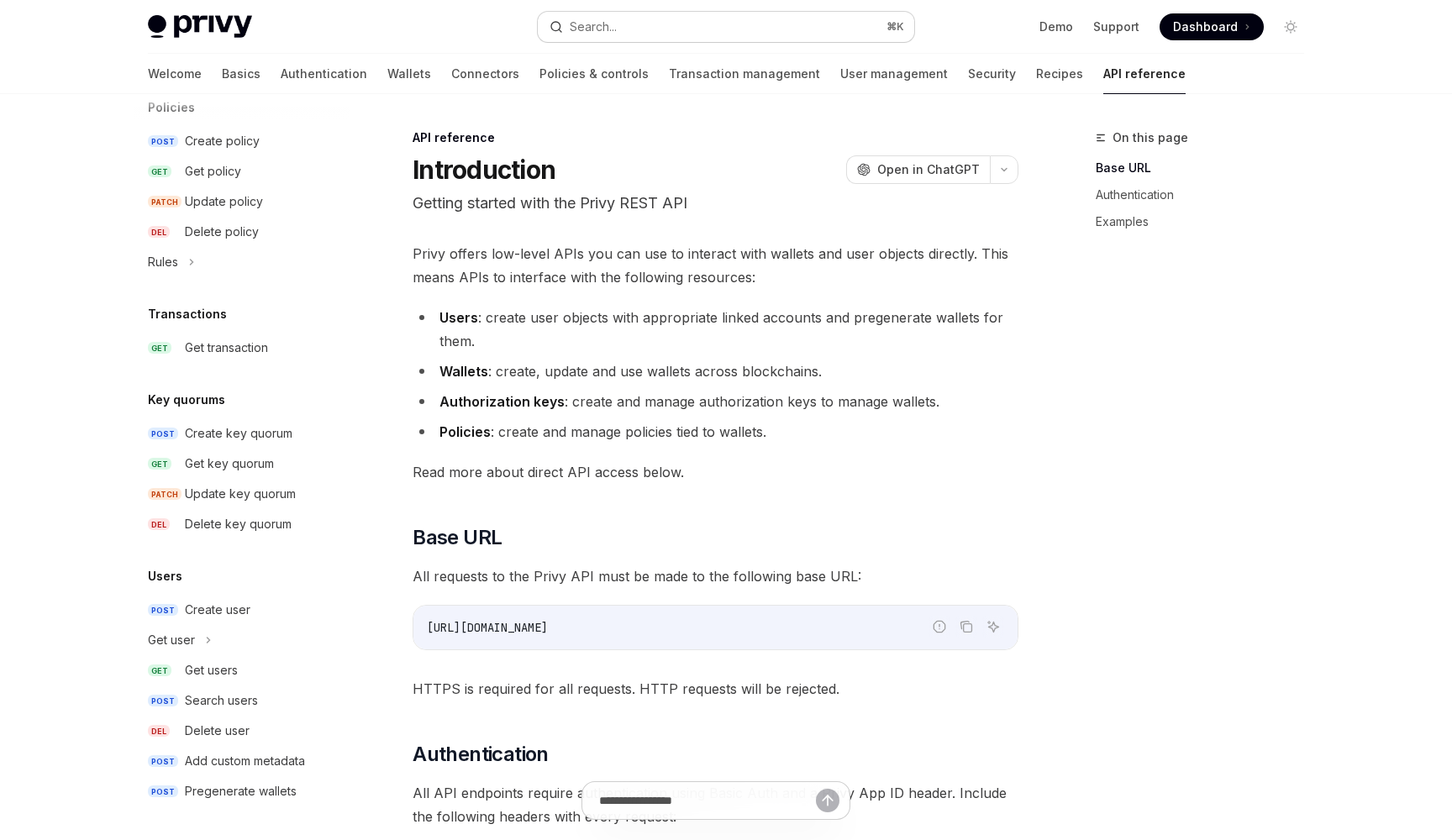
scroll to position [926, 0]
click at [1036, 60] on link "Recipes" at bounding box center [1059, 74] width 47 height 41
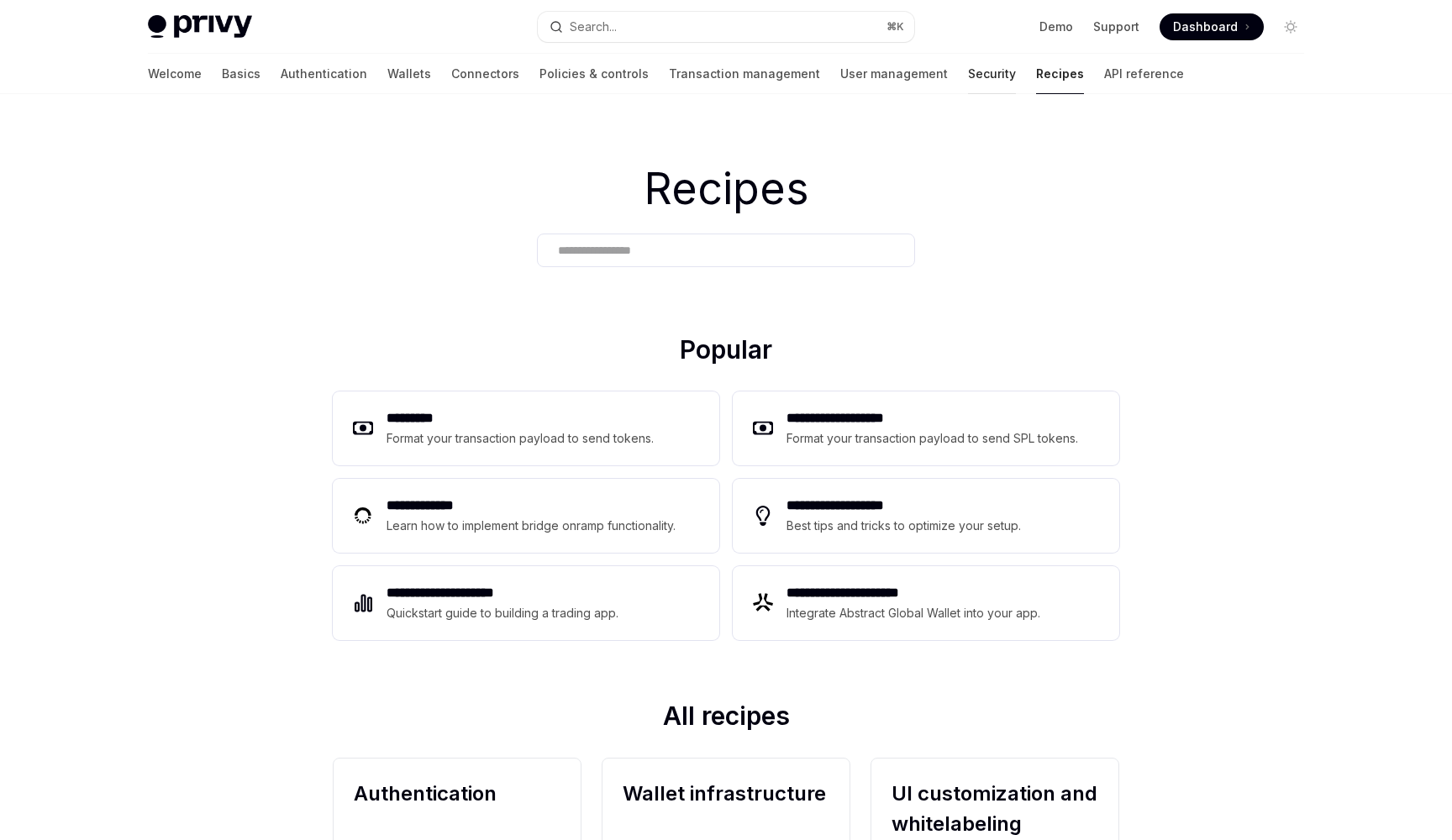
click at [968, 66] on link "Security" at bounding box center [992, 74] width 48 height 41
type textarea "*"
